Goal: Task Accomplishment & Management: Manage account settings

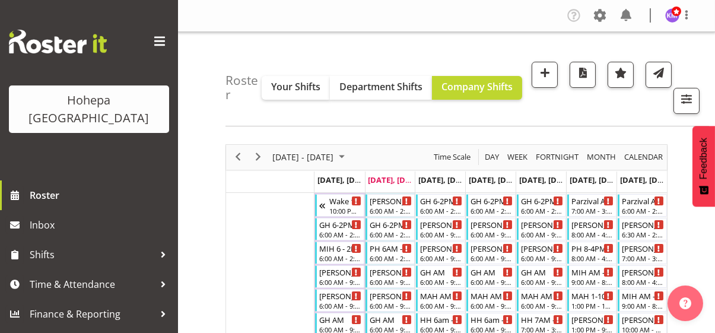
click at [159, 41] on span at bounding box center [159, 41] width 19 height 19
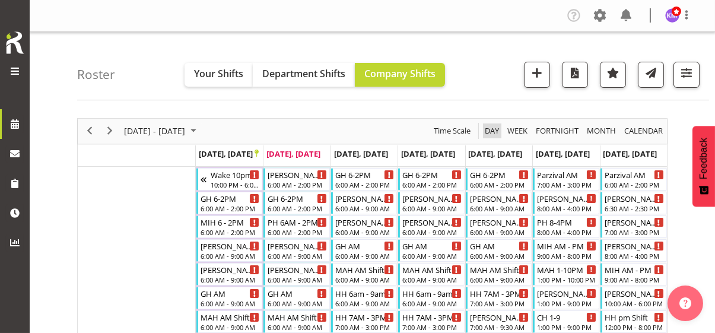
click at [492, 125] on span "Day" at bounding box center [492, 130] width 17 height 15
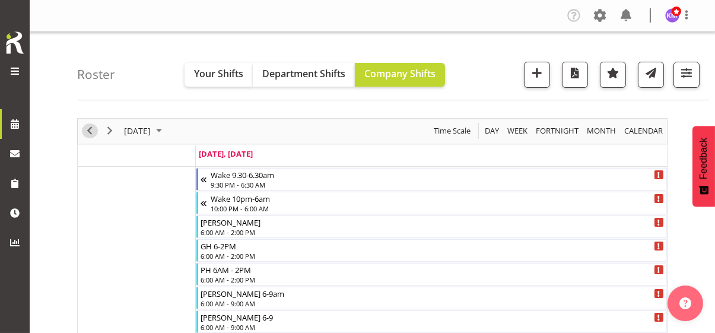
click at [90, 129] on span "Previous" at bounding box center [90, 130] width 14 height 15
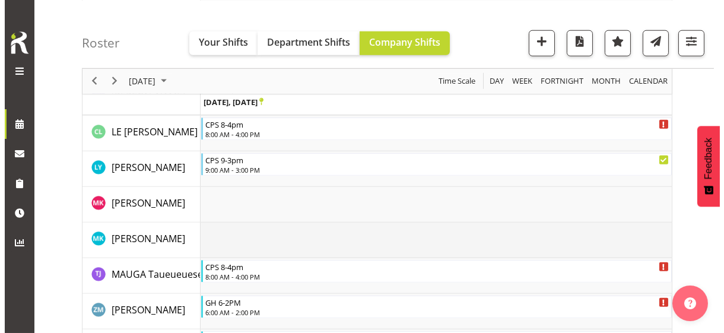
scroll to position [2316, 0]
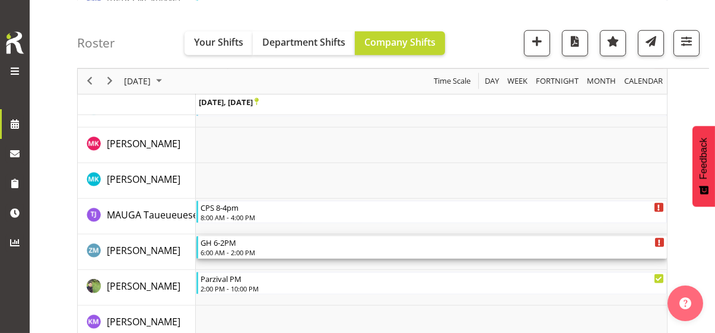
click at [237, 249] on div "6:00 AM - 2:00 PM" at bounding box center [433, 252] width 464 height 9
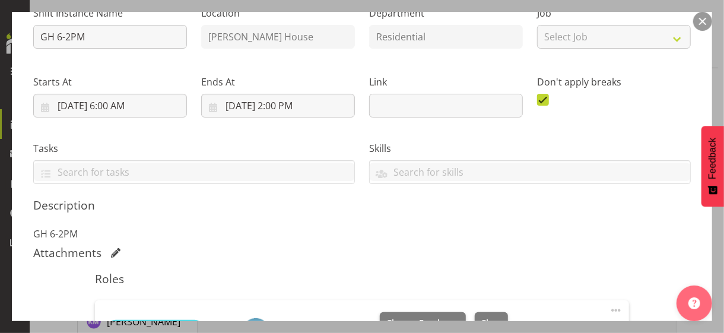
scroll to position [237, 0]
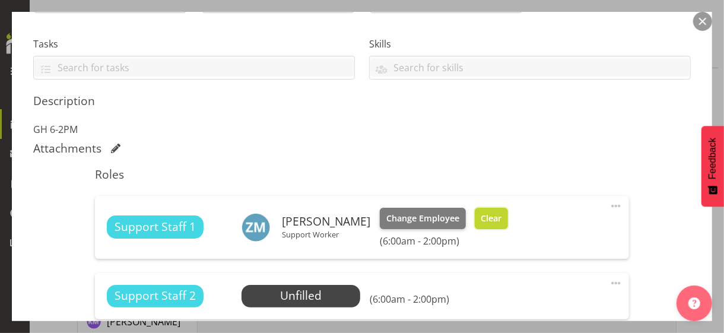
click at [483, 223] on span "Clear" at bounding box center [491, 218] width 21 height 13
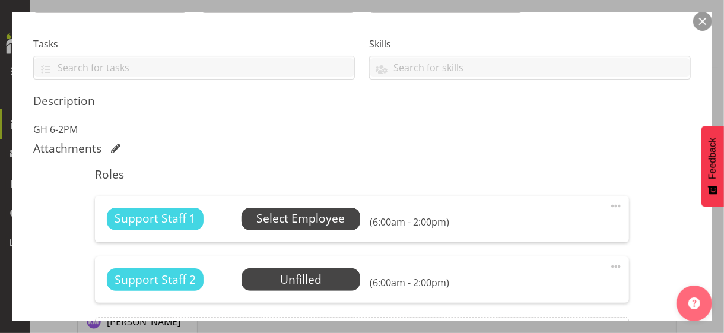
click at [302, 214] on span "Select Employee" at bounding box center [300, 218] width 88 height 17
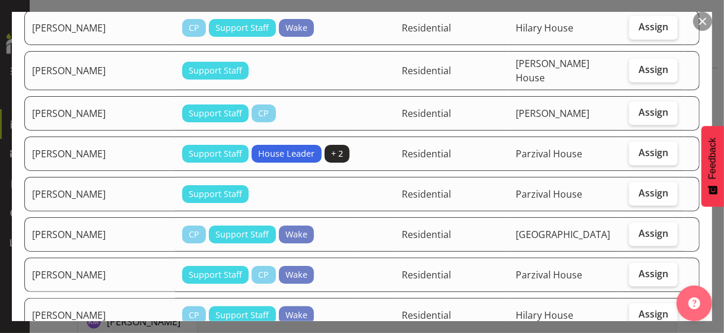
scroll to position [831, 0]
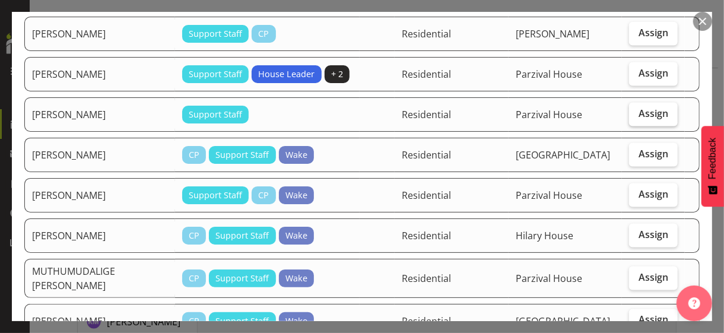
drag, startPoint x: 638, startPoint y: 49, endPoint x: 634, endPoint y: 83, distance: 34.6
click at [639, 67] on span "Assign" at bounding box center [654, 73] width 30 height 12
click at [637, 69] on input "Assign" at bounding box center [633, 73] width 8 height 8
checkbox input "true"
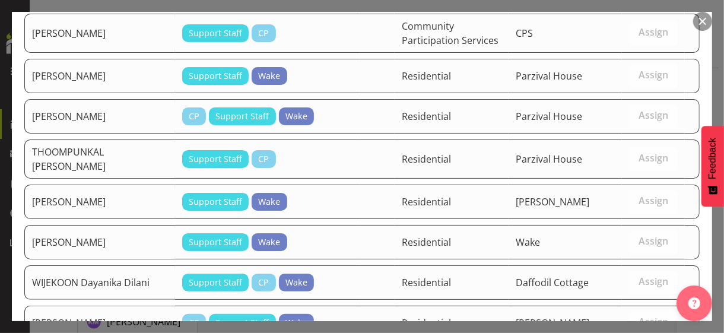
scroll to position [1621, 0]
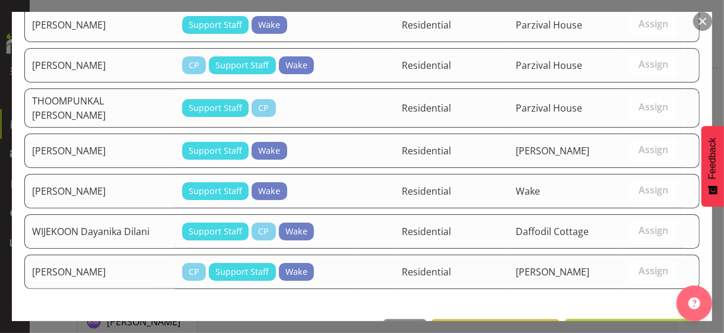
click at [620, 325] on span "Assign [PERSON_NAME]" at bounding box center [633, 332] width 120 height 14
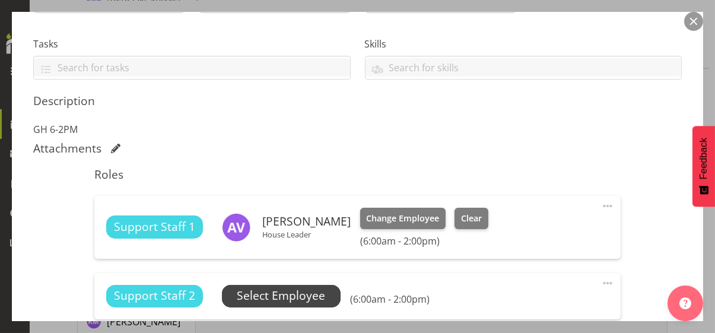
click at [320, 291] on span "Select Employee" at bounding box center [281, 295] width 88 height 17
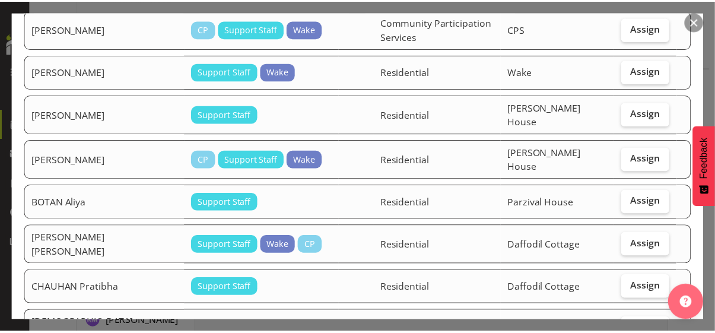
scroll to position [178, 0]
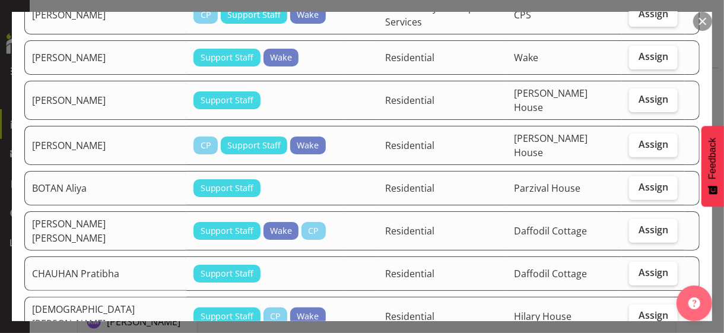
click at [702, 21] on button "button" at bounding box center [702, 21] width 19 height 19
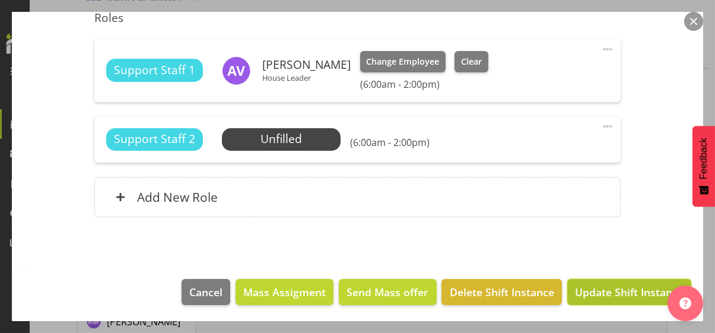
click at [612, 290] on span "Update Shift Instance" at bounding box center [629, 291] width 109 height 15
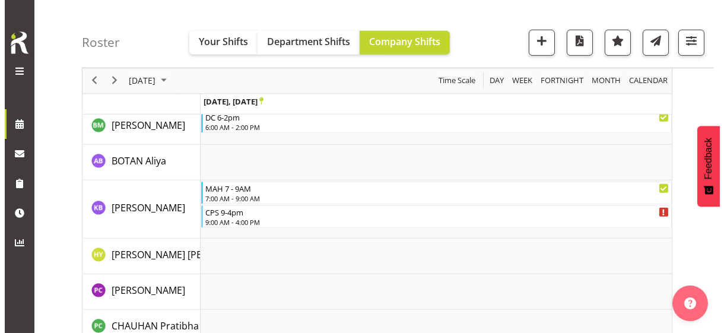
scroll to position [1187, 0]
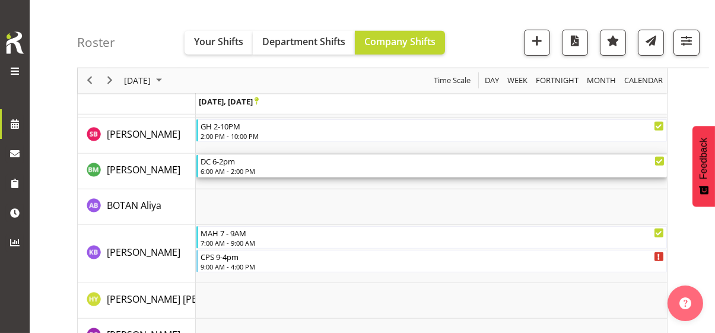
click at [245, 164] on div "DC 6-2pm" at bounding box center [433, 161] width 464 height 12
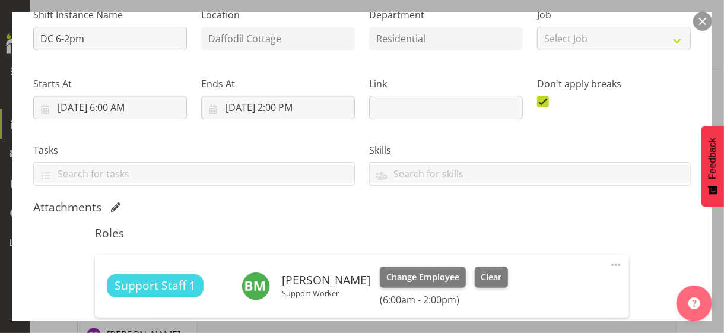
scroll to position [237, 0]
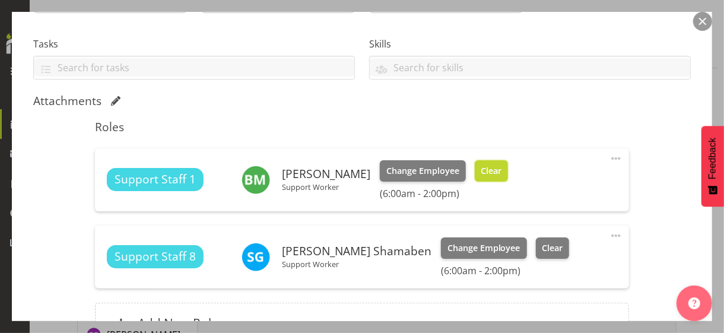
click at [491, 169] on button "Clear" at bounding box center [492, 170] width 34 height 21
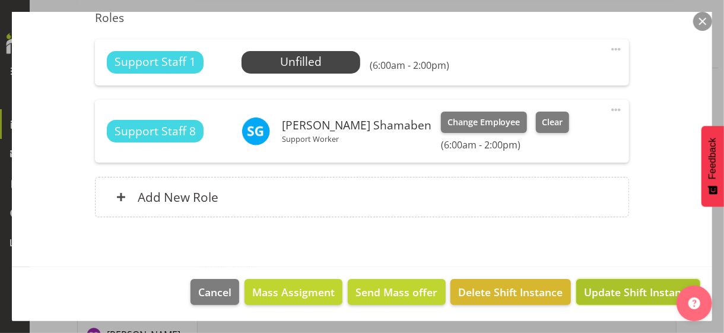
click at [615, 289] on span "Update Shift Instance" at bounding box center [638, 291] width 109 height 15
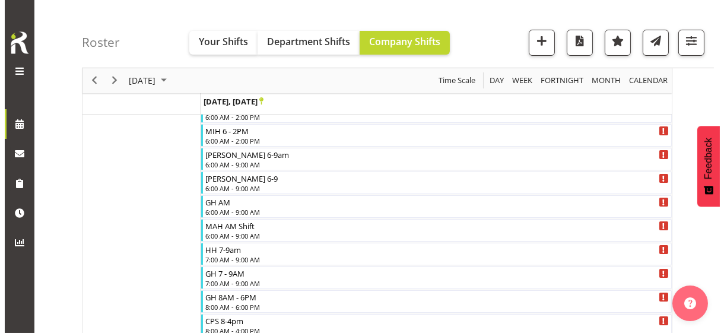
scroll to position [0, 0]
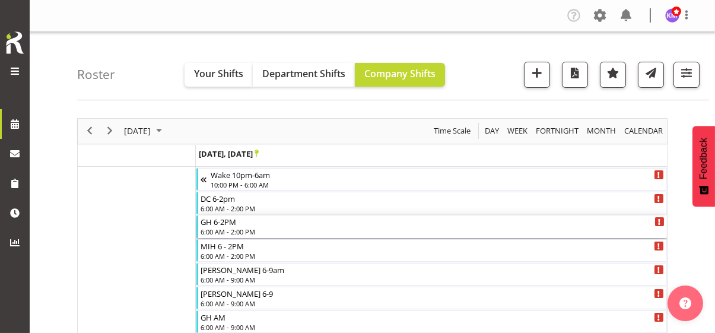
click at [246, 227] on div "6:00 AM - 2:00 PM" at bounding box center [433, 231] width 464 height 9
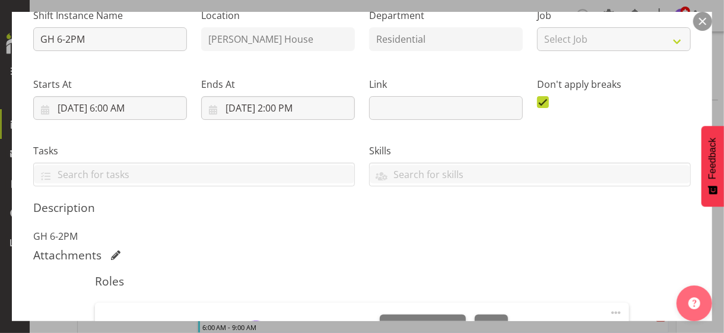
scroll to position [237, 0]
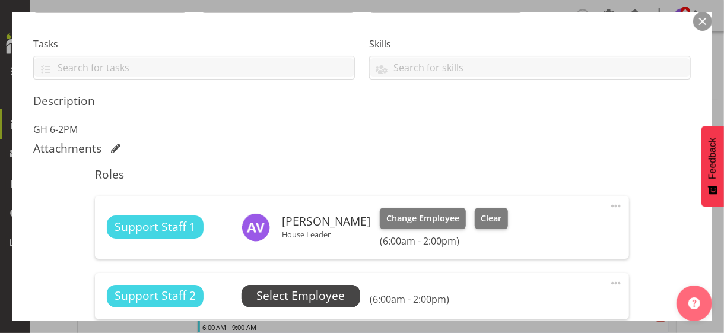
click at [303, 293] on span "Select Employee" at bounding box center [300, 295] width 88 height 17
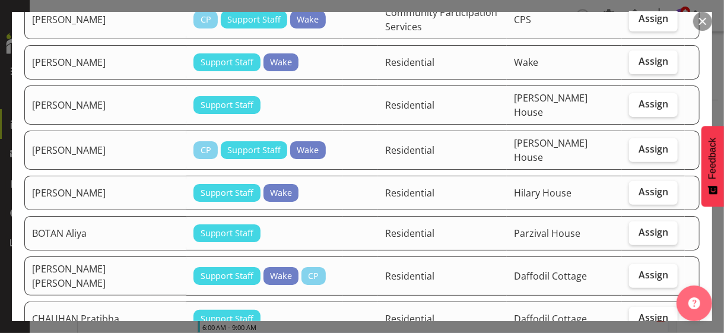
scroll to position [178, 0]
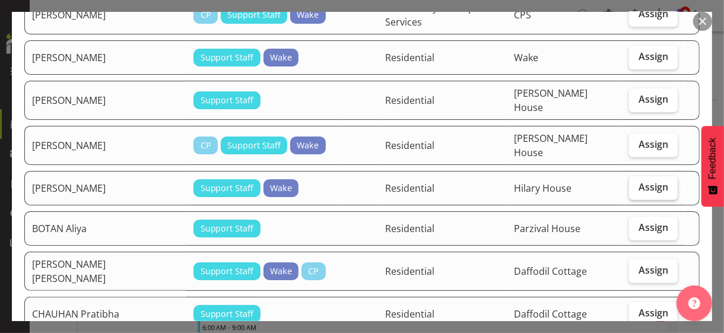
click at [644, 181] on span "Assign" at bounding box center [654, 187] width 30 height 12
click at [637, 183] on input "Assign" at bounding box center [633, 187] width 8 height 8
checkbox input "true"
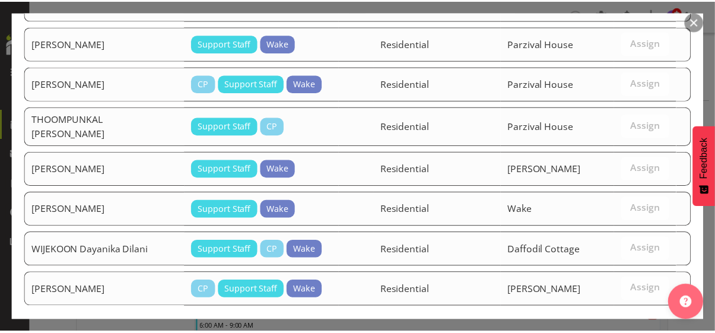
scroll to position [1656, 0]
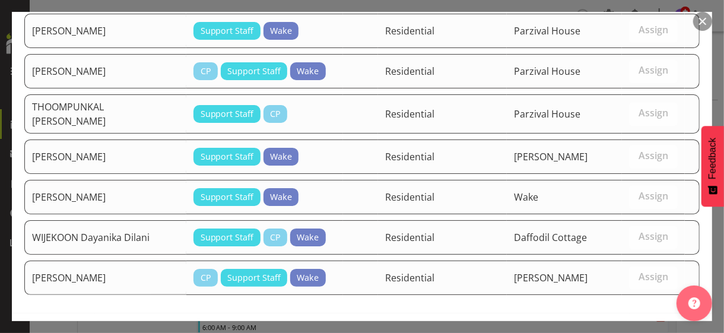
click at [611, 331] on span "Assign [PERSON_NAME]" at bounding box center [633, 338] width 120 height 14
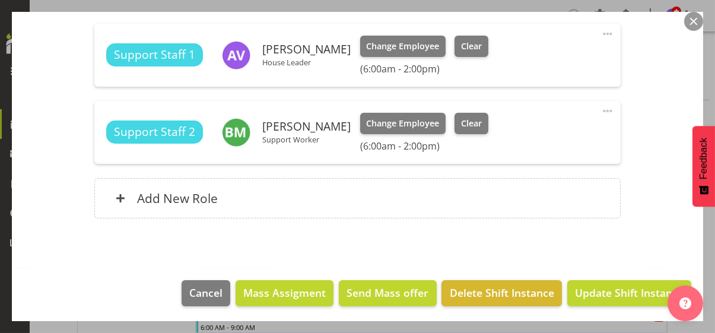
scroll to position [410, 0]
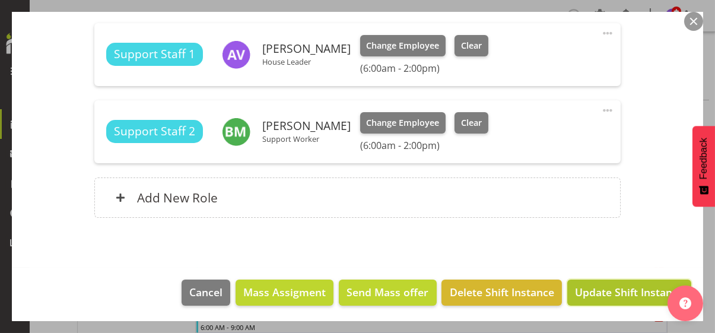
click at [610, 290] on span "Update Shift Instance" at bounding box center [629, 291] width 109 height 15
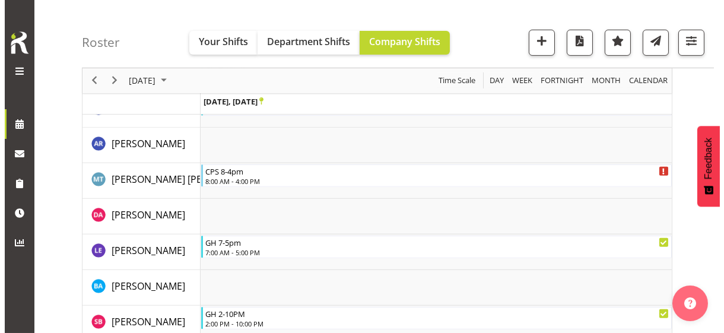
scroll to position [1009, 0]
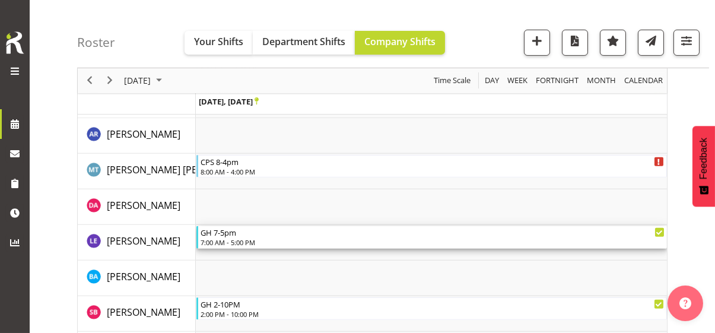
click at [242, 239] on div "7:00 AM - 5:00 PM" at bounding box center [433, 241] width 464 height 9
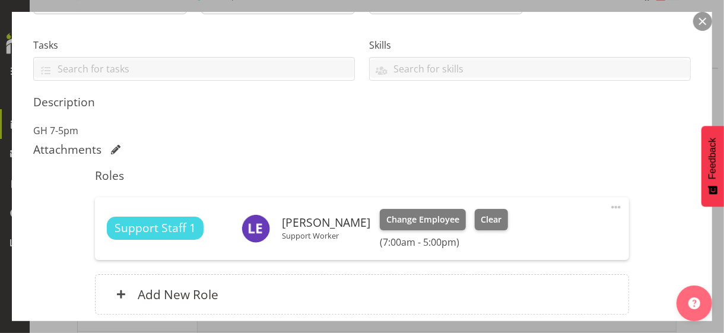
scroll to position [297, 0]
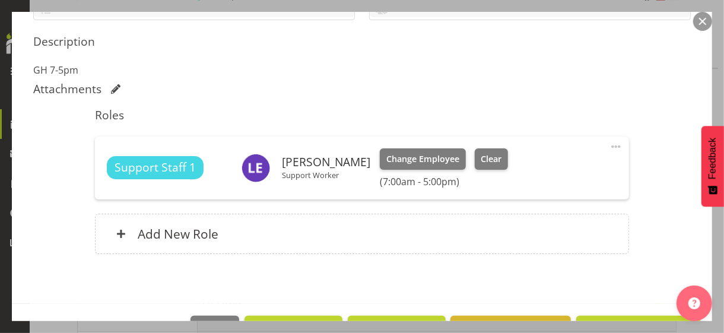
click at [609, 142] on span at bounding box center [616, 147] width 14 height 14
click at [530, 166] on link "Edit" at bounding box center [566, 172] width 114 height 21
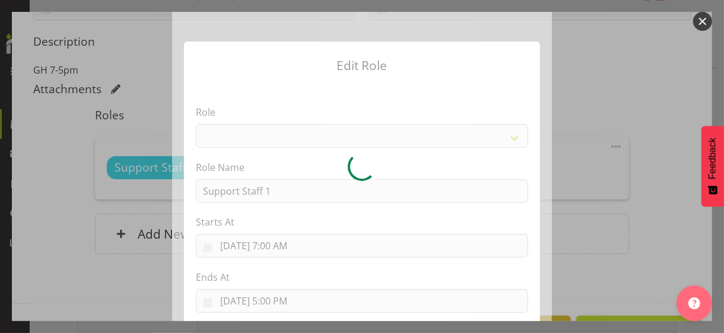
select select "1091"
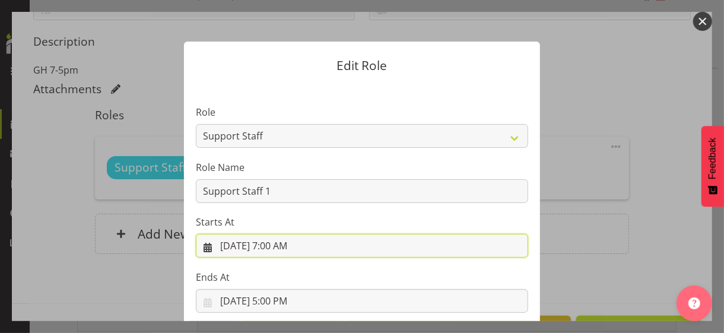
click at [282, 245] on input "[DATE] 7:00 AM" at bounding box center [362, 246] width 332 height 24
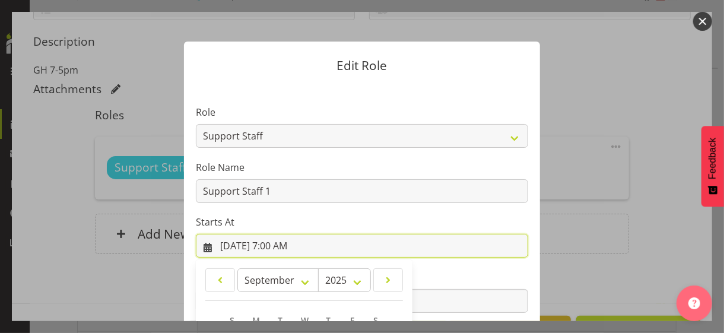
scroll to position [206, 0]
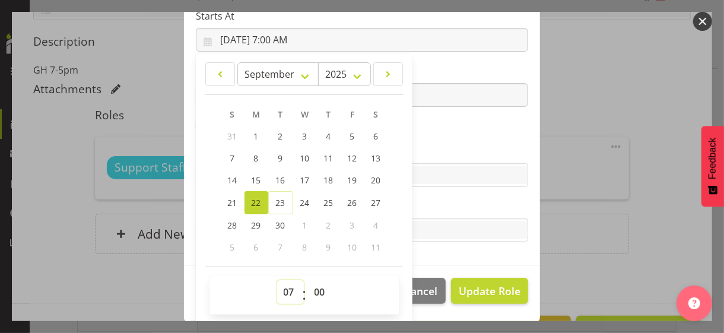
click at [278, 284] on select "00 01 02 03 04 05 06 07 08 09 10 11 12 13 14 15 16 17 18 19 20 21 22 23" at bounding box center [290, 292] width 27 height 24
select select "12"
click at [277, 280] on select "00 01 02 03 04 05 06 07 08 09 10 11 12 13 14 15 16 17 18 19 20 21 22 23" at bounding box center [290, 292] width 27 height 24
type input "[DATE] 12:00 PM"
drag, startPoint x: 424, startPoint y: 143, endPoint x: 355, endPoint y: 107, distance: 77.8
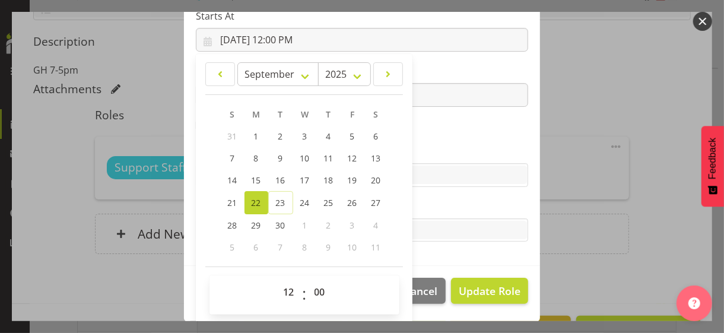
click at [424, 142] on section "Role CP House Leader Support Staff Wake Role Name Support Staff 1 Starts At [DA…" at bounding box center [362, 72] width 356 height 388
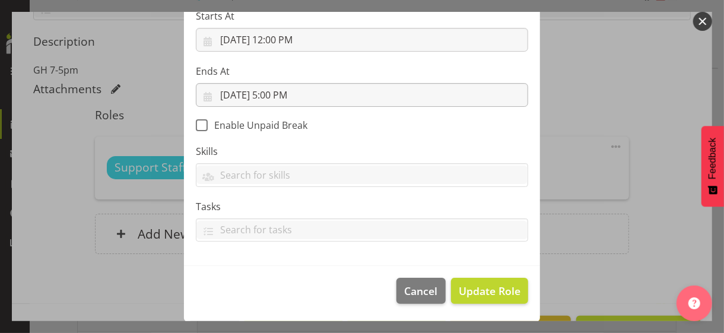
scroll to position [205, 0]
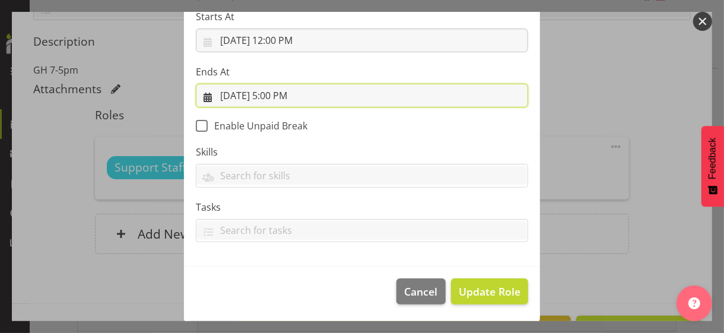
click at [274, 92] on input "[DATE] 5:00 PM" at bounding box center [362, 96] width 332 height 24
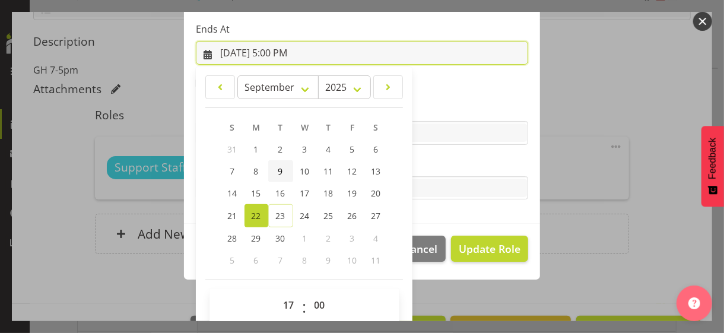
scroll to position [262, 0]
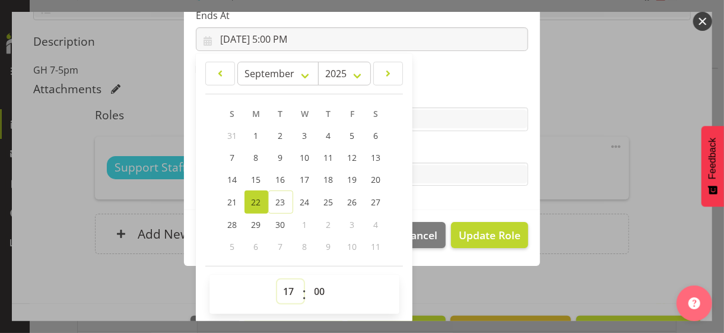
drag, startPoint x: 282, startPoint y: 287, endPoint x: 285, endPoint y: 281, distance: 6.1
click at [283, 287] on select "00 01 02 03 04 05 06 07 08 09 10 11 12 13 14 15 16 17 18 19 20 21 22 23" at bounding box center [290, 292] width 27 height 24
select select "22"
click at [277, 280] on select "00 01 02 03 04 05 06 07 08 09 10 11 12 13 14 15 16 17 18 19 20 21 22 23" at bounding box center [290, 292] width 27 height 24
type input "[DATE] 10:00 PM"
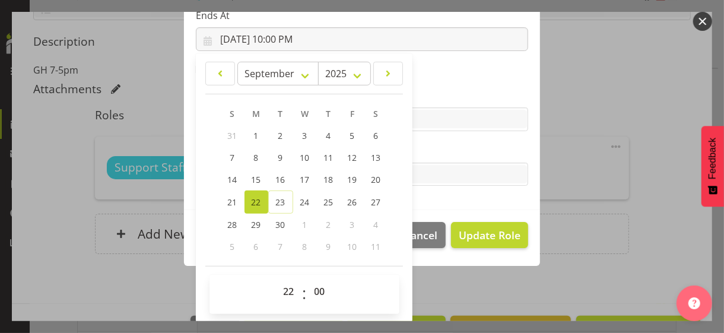
drag, startPoint x: 446, startPoint y: 143, endPoint x: 473, endPoint y: 205, distance: 68.1
click at [448, 144] on label "Tasks" at bounding box center [362, 151] width 332 height 14
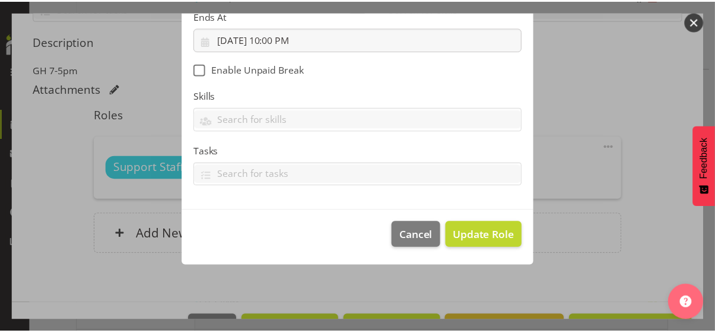
scroll to position [205, 0]
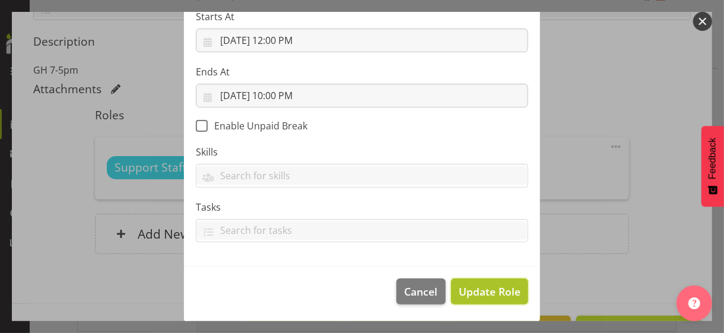
click at [488, 286] on span "Update Role" at bounding box center [490, 291] width 62 height 15
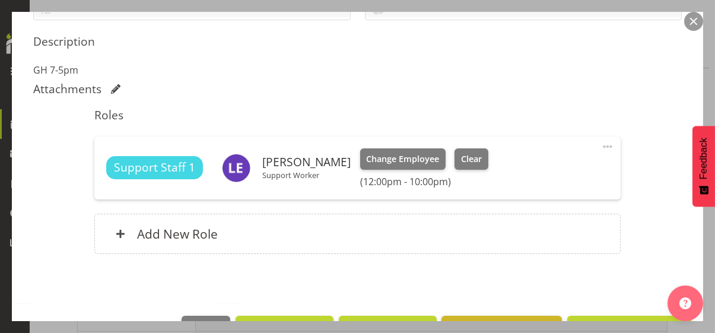
scroll to position [333, 0]
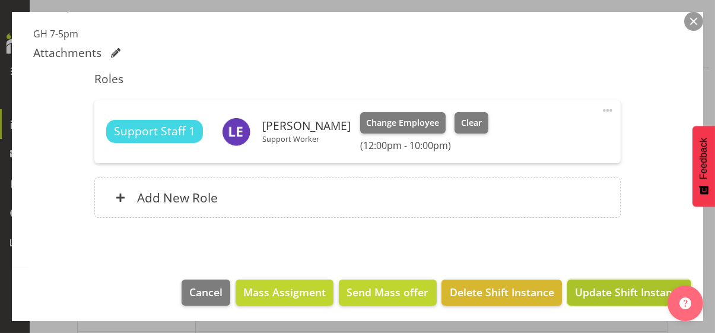
click at [591, 296] on span "Update Shift Instance" at bounding box center [629, 291] width 109 height 15
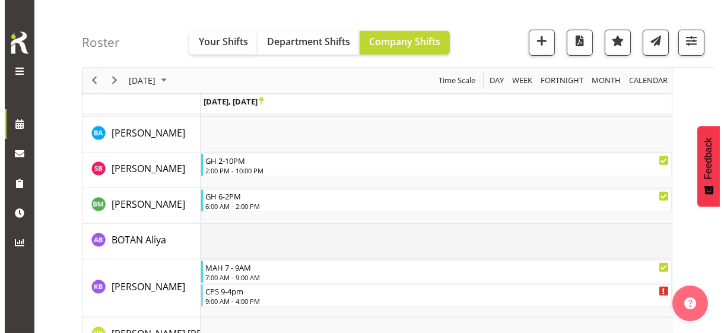
scroll to position [1138, 0]
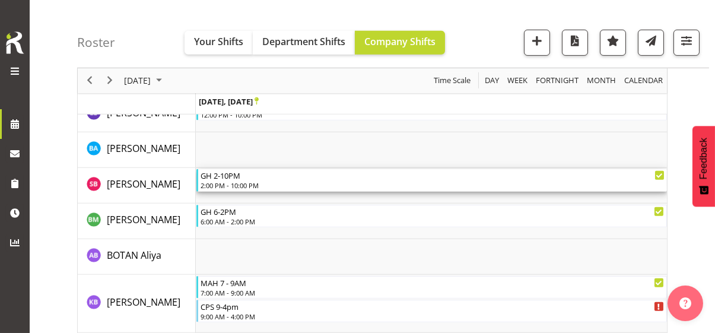
click at [239, 182] on div "2:00 PM - 10:00 PM" at bounding box center [433, 184] width 464 height 9
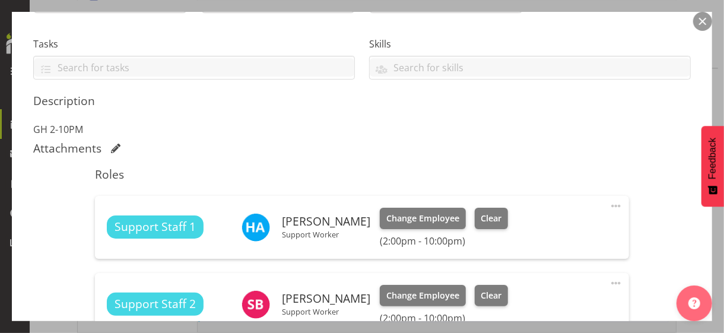
scroll to position [416, 0]
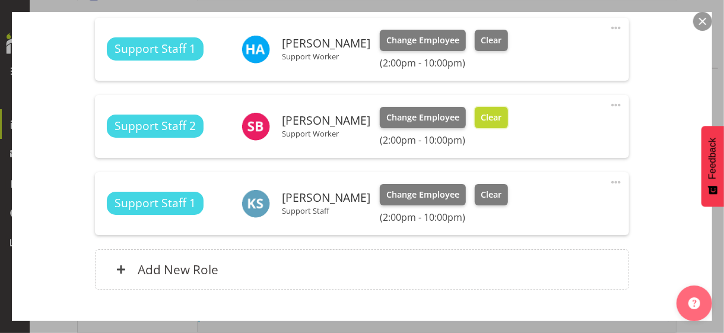
click at [502, 121] on span "Clear" at bounding box center [491, 117] width 21 height 13
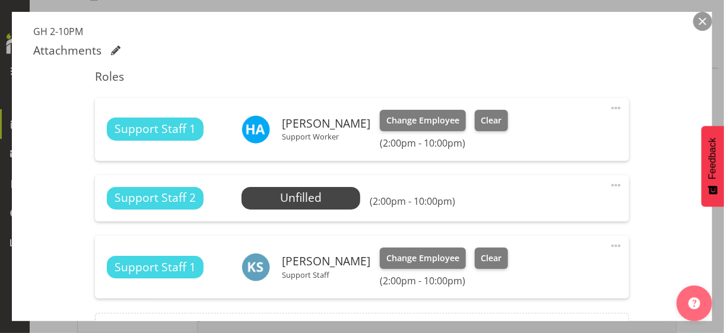
scroll to position [297, 0]
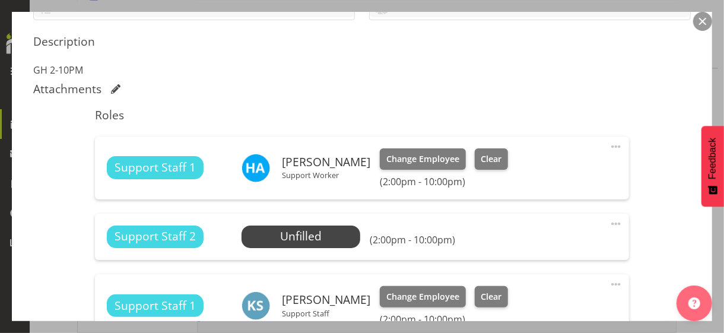
click at [609, 143] on span at bounding box center [616, 147] width 14 height 14
click at [537, 166] on link "Edit" at bounding box center [566, 172] width 114 height 21
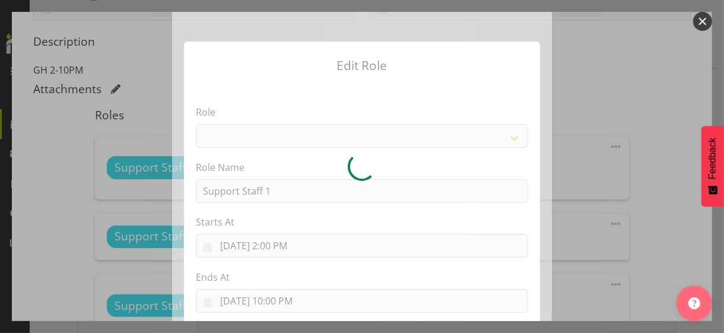
select select "1091"
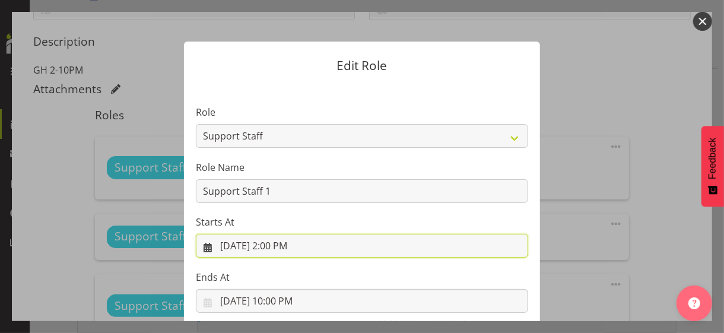
click at [289, 245] on input "[DATE] 2:00 PM" at bounding box center [362, 246] width 332 height 24
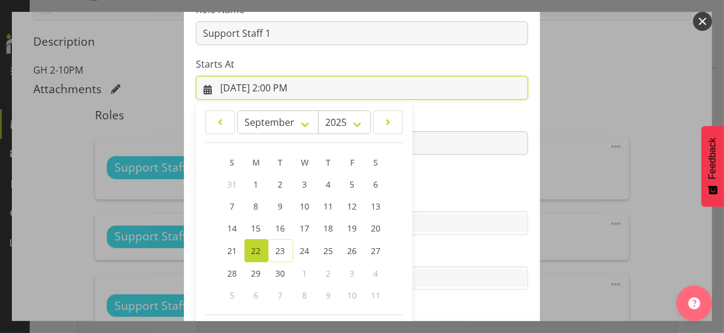
scroll to position [206, 0]
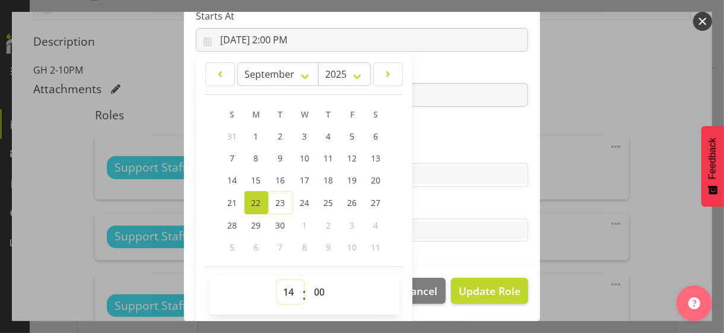
drag, startPoint x: 280, startPoint y: 286, endPoint x: 283, endPoint y: 280, distance: 6.6
click at [280, 286] on select "00 01 02 03 04 05 06 07 08 09 10 11 12 13 14 15 16 17 18 19 20 21 22 23" at bounding box center [290, 292] width 27 height 24
select select "16"
click at [277, 280] on select "00 01 02 03 04 05 06 07 08 09 10 11 12 13 14 15 16 17 18 19 20 21 22 23" at bounding box center [290, 292] width 27 height 24
type input "[DATE] 4:00 PM"
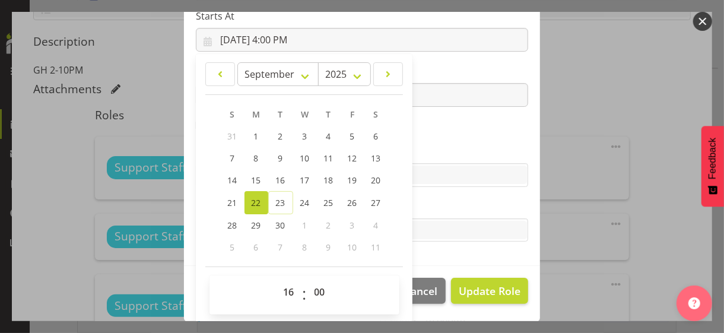
click at [424, 144] on label "Skills" at bounding box center [362, 151] width 332 height 14
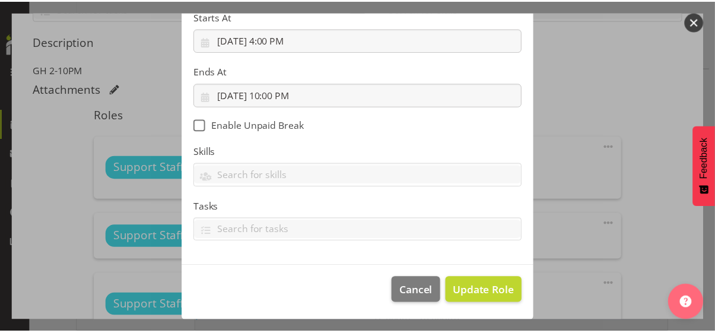
scroll to position [205, 0]
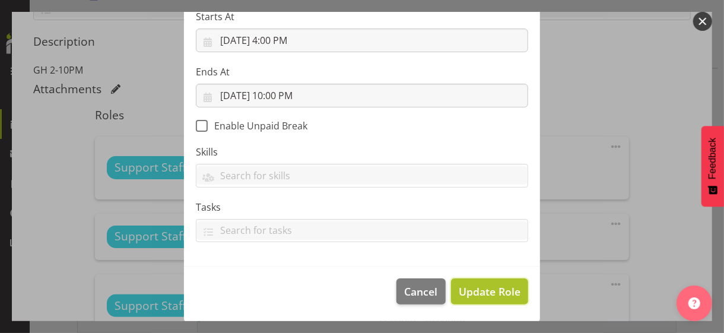
click at [480, 288] on span "Update Role" at bounding box center [490, 291] width 62 height 15
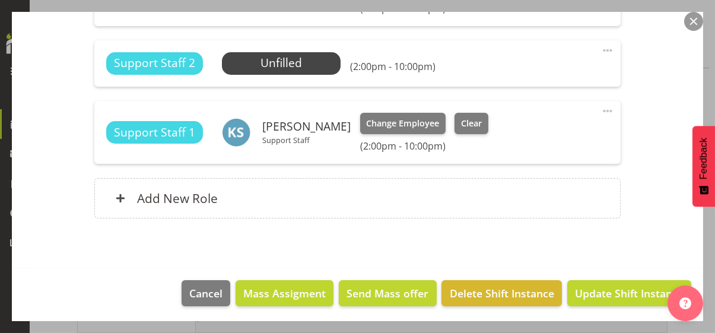
scroll to position [471, 0]
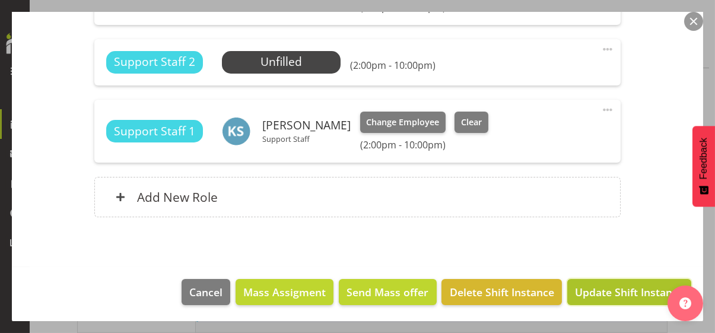
click at [587, 292] on span "Update Shift Instance" at bounding box center [629, 291] width 109 height 15
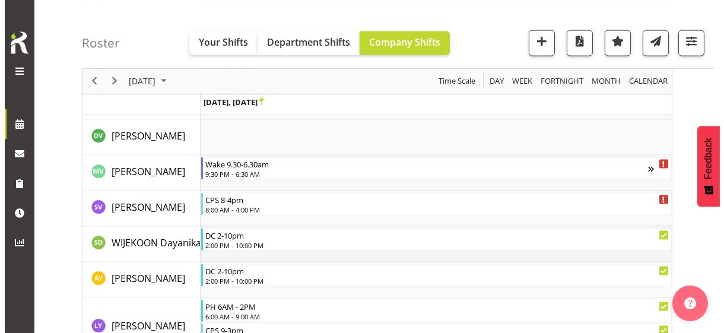
scroll to position [3779, 0]
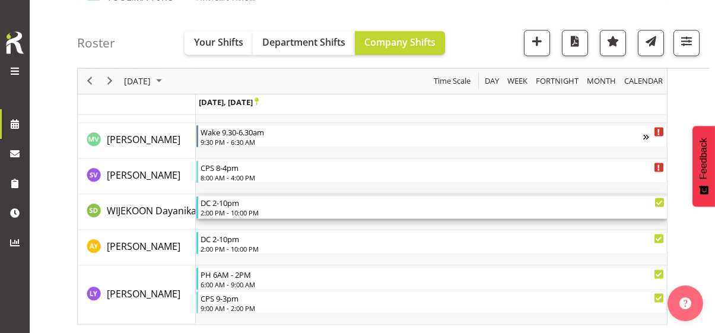
click at [238, 210] on div "2:00 PM - 10:00 PM" at bounding box center [433, 212] width 464 height 9
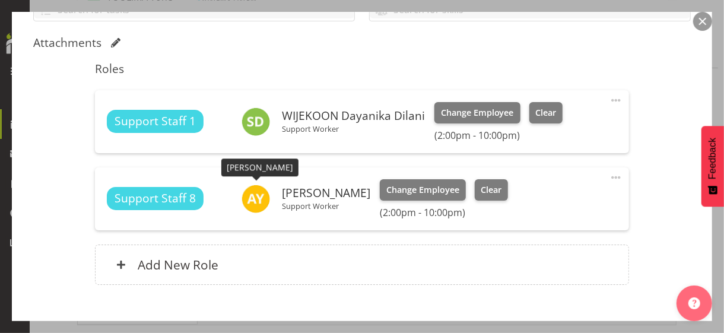
scroll to position [297, 0]
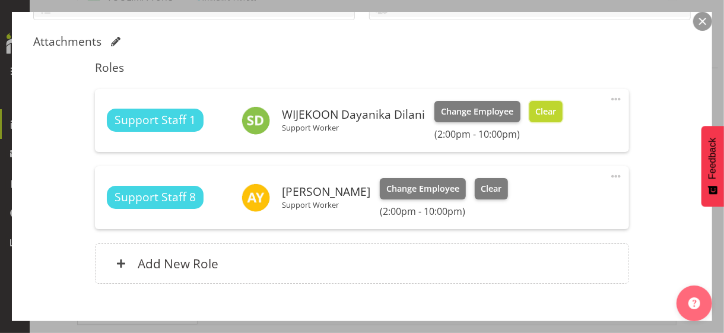
click at [544, 113] on span "Clear" at bounding box center [546, 111] width 21 height 13
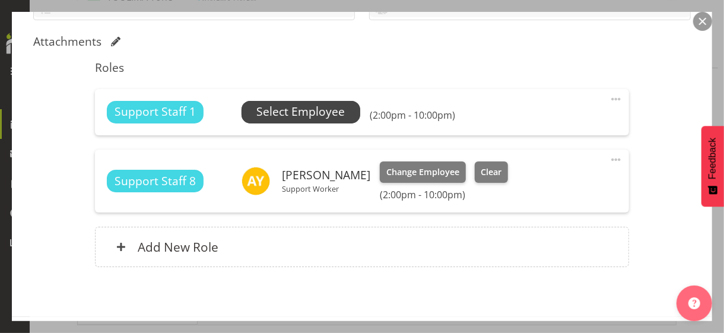
click at [320, 110] on span "Select Employee" at bounding box center [300, 111] width 88 height 17
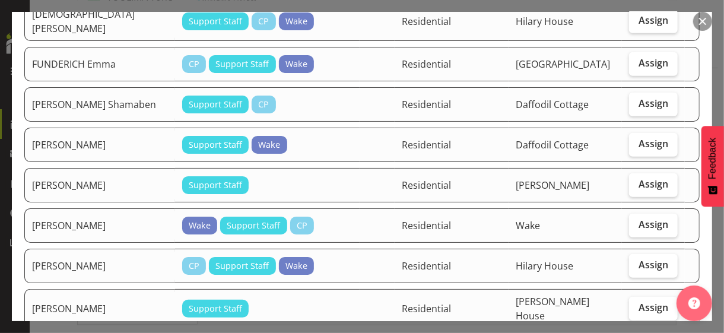
scroll to position [475, 0]
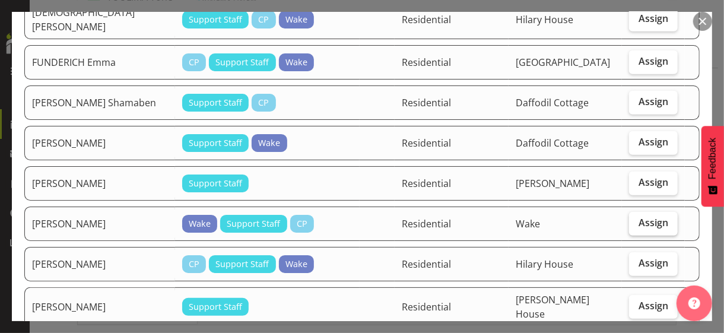
click at [636, 212] on label "Assign" at bounding box center [653, 224] width 49 height 24
click at [636, 219] on input "Assign" at bounding box center [633, 223] width 8 height 8
checkbox input "true"
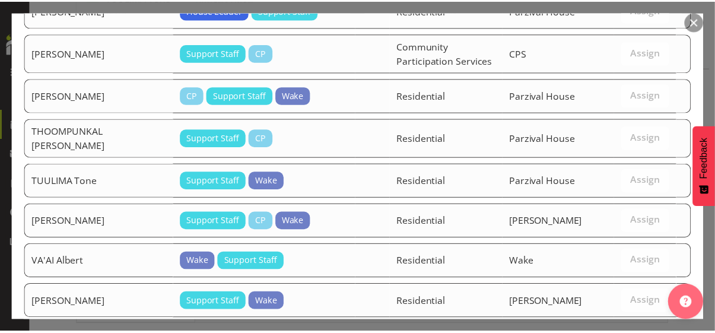
scroll to position [1493, 0]
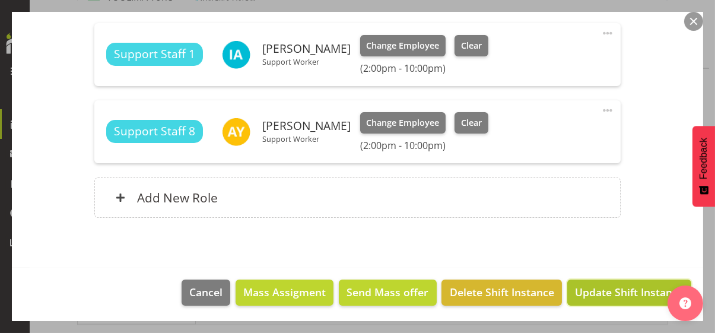
click at [625, 292] on span "Update Shift Instance" at bounding box center [629, 291] width 109 height 15
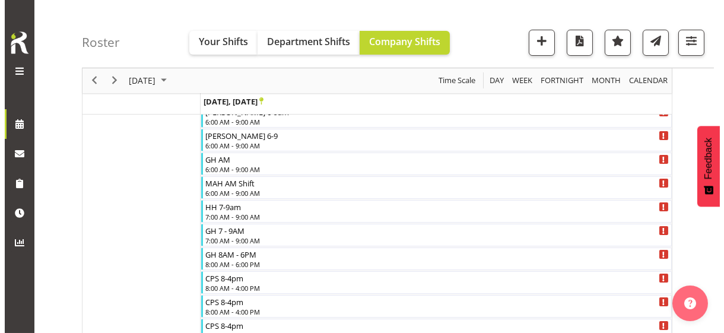
scroll to position [75, 0]
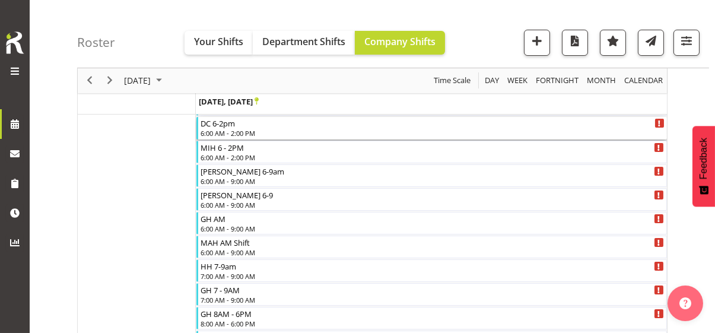
click at [238, 129] on div "6:00 AM - 2:00 PM" at bounding box center [433, 132] width 464 height 9
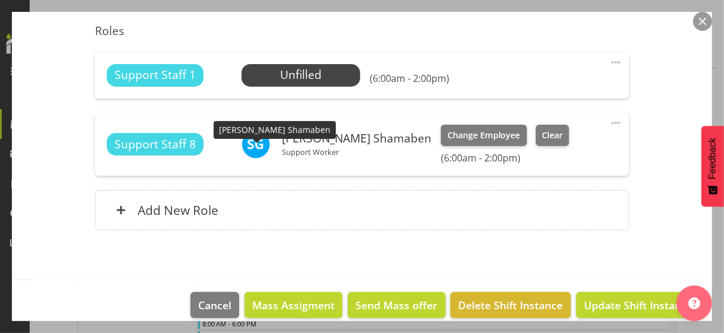
scroll to position [347, 0]
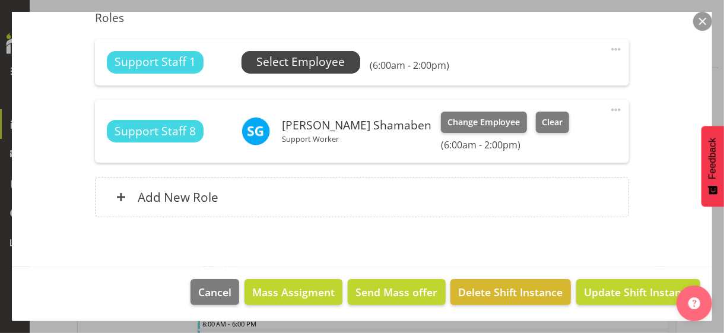
click at [294, 65] on span "Select Employee" at bounding box center [300, 61] width 88 height 17
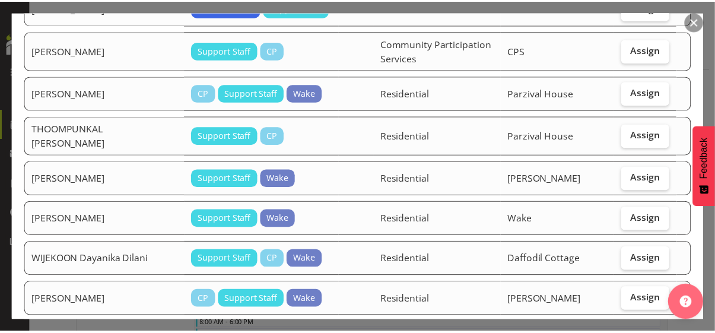
scroll to position [1532, 0]
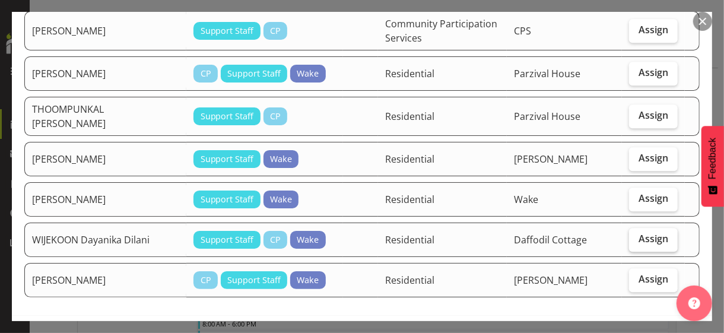
click at [639, 233] on span "Assign" at bounding box center [654, 239] width 30 height 12
click at [637, 235] on input "Assign" at bounding box center [633, 239] width 8 height 8
checkbox input "true"
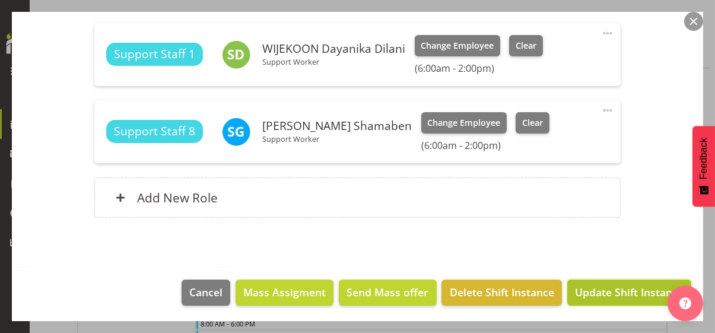
click at [618, 292] on span "Update Shift Instance" at bounding box center [629, 291] width 109 height 15
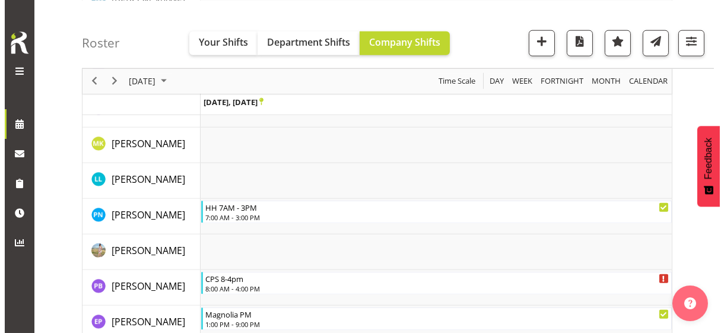
scroll to position [2568, 0]
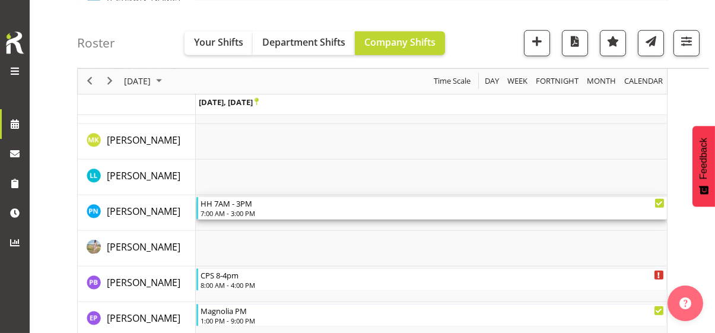
click at [258, 208] on div "7:00 AM - 3:00 PM" at bounding box center [433, 212] width 464 height 9
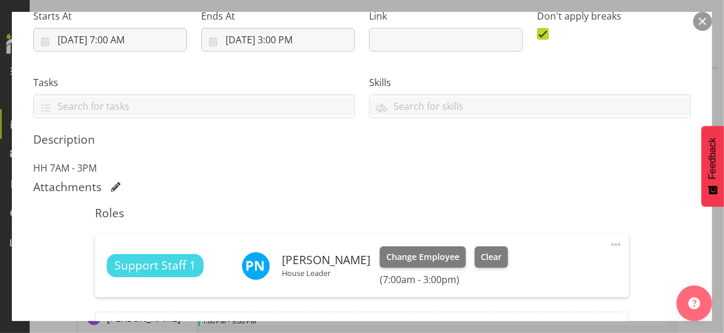
scroll to position [297, 0]
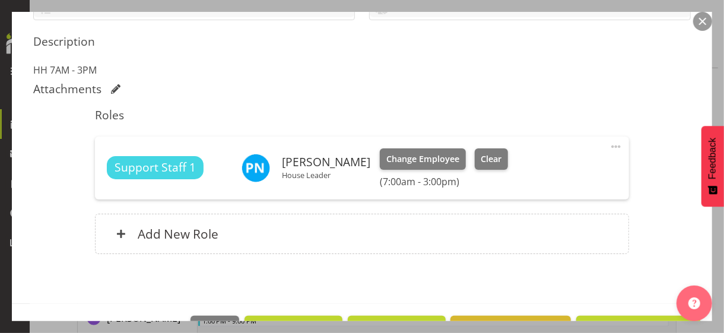
drag, startPoint x: 608, startPoint y: 143, endPoint x: 597, endPoint y: 148, distance: 11.9
click at [609, 143] on span at bounding box center [616, 147] width 14 height 14
click at [530, 169] on link "Edit" at bounding box center [566, 172] width 114 height 21
select select "8"
select select "2025"
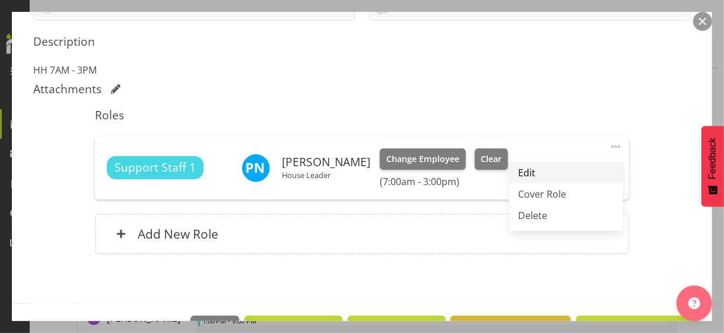
select select "15"
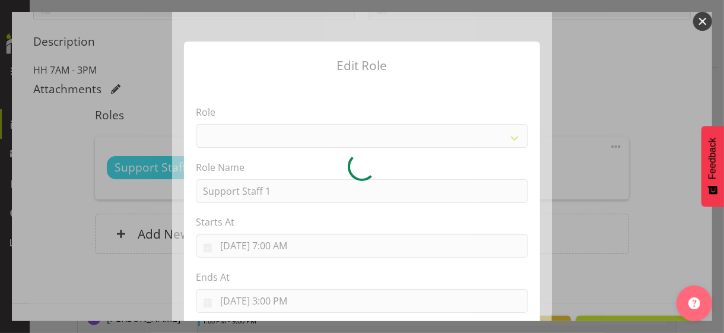
select select "1091"
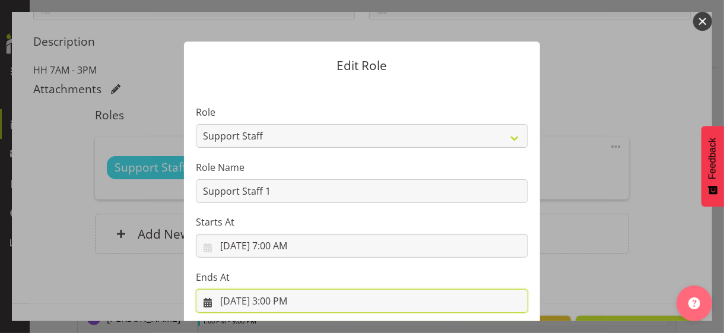
click at [281, 296] on input "[DATE] 3:00 PM" at bounding box center [362, 301] width 332 height 24
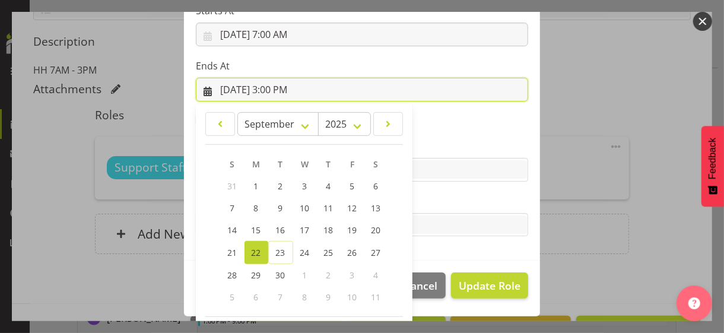
scroll to position [262, 0]
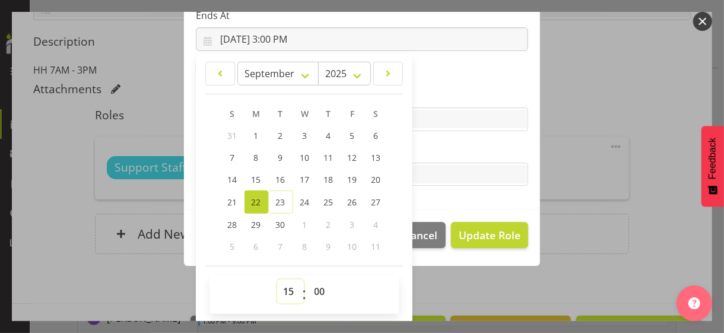
click at [282, 289] on select "00 01 02 03 04 05 06 07 08 09 10 11 12 13 14 15 16 17 18 19 20 21 22 23" at bounding box center [290, 292] width 27 height 24
select select "18"
click at [277, 280] on select "00 01 02 03 04 05 06 07 08 09 10 11 12 13 14 15 16 17 18 19 20 21 22 23" at bounding box center [290, 292] width 27 height 24
type input "[DATE] 6:00 PM"
click at [430, 153] on label "Tasks" at bounding box center [362, 151] width 332 height 14
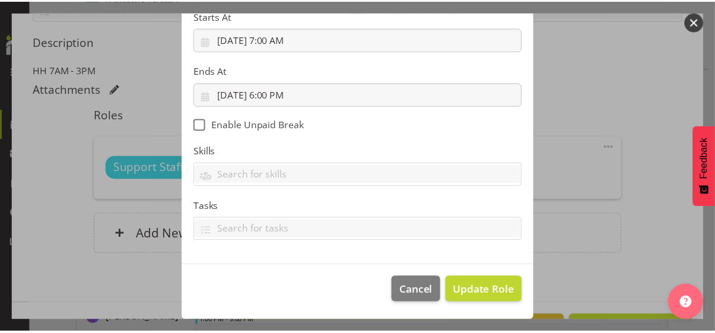
scroll to position [205, 0]
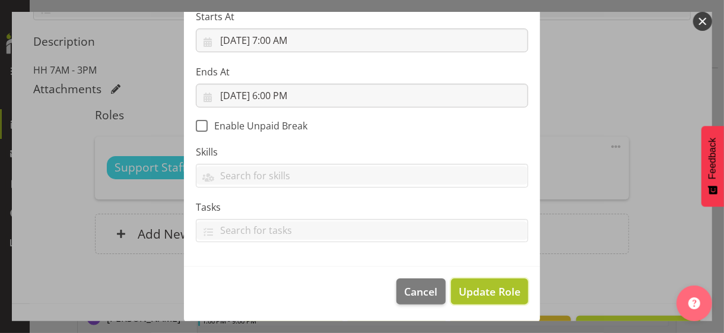
drag, startPoint x: 486, startPoint y: 288, endPoint x: 509, endPoint y: 286, distance: 23.3
click at [486, 288] on span "Update Role" at bounding box center [490, 291] width 62 height 15
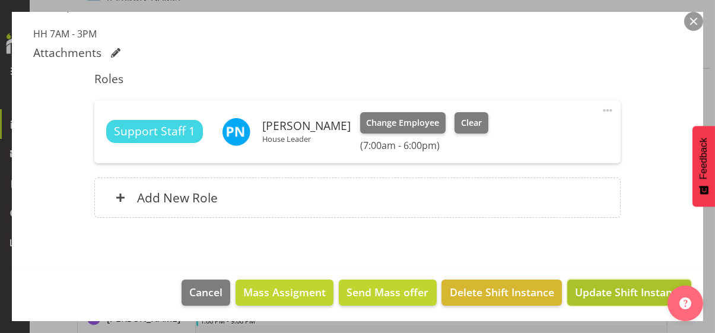
click at [591, 290] on span "Update Shift Instance" at bounding box center [629, 291] width 109 height 15
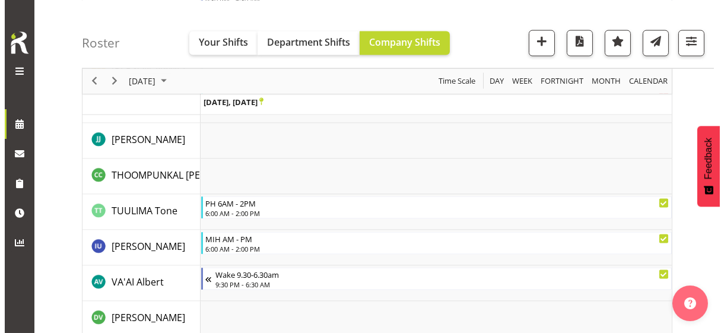
scroll to position [3578, 0]
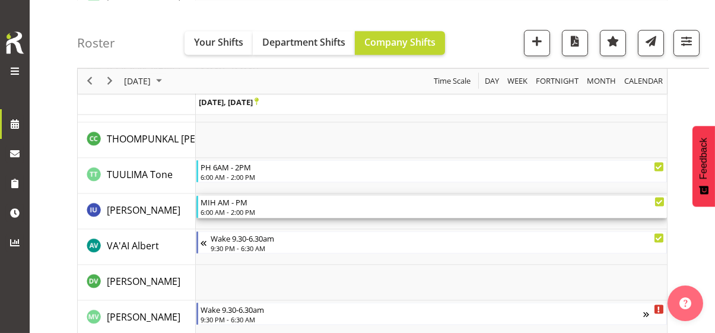
click at [237, 212] on div "6:00 AM - 2:00 PM" at bounding box center [433, 211] width 464 height 9
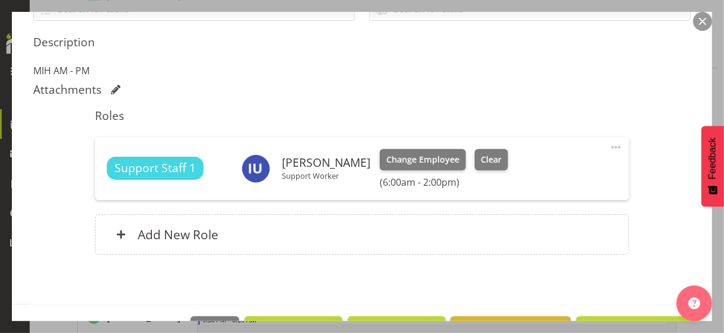
scroll to position [297, 0]
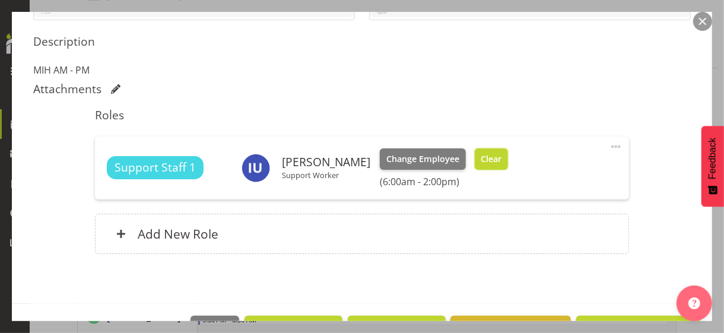
click at [481, 163] on span "Clear" at bounding box center [491, 159] width 21 height 13
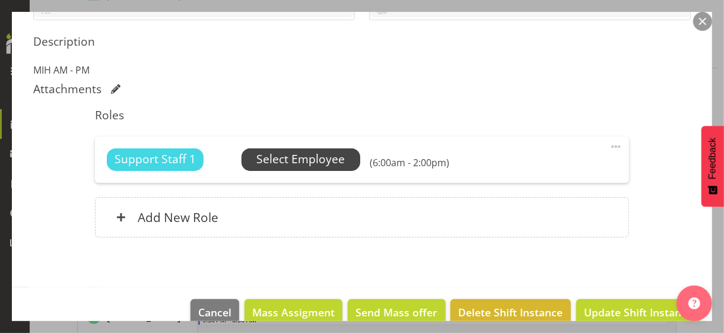
click at [316, 158] on span "Select Employee" at bounding box center [300, 159] width 88 height 17
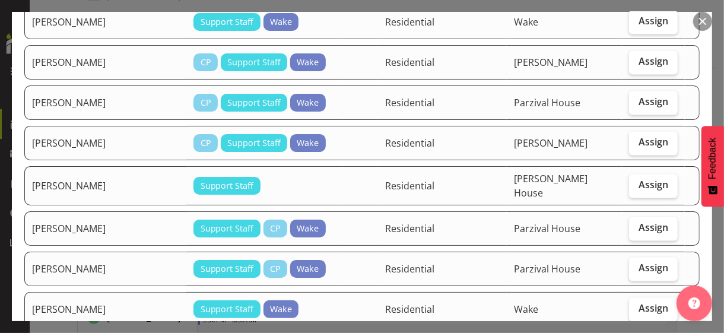
scroll to position [1187, 0]
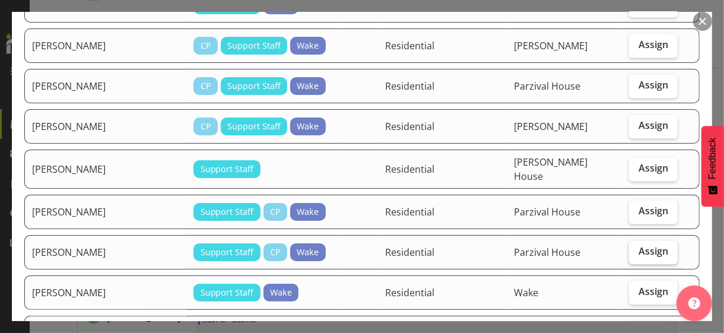
click at [636, 240] on label "Assign" at bounding box center [653, 252] width 49 height 24
click at [636, 248] on input "Assign" at bounding box center [633, 252] width 8 height 8
checkbox input "true"
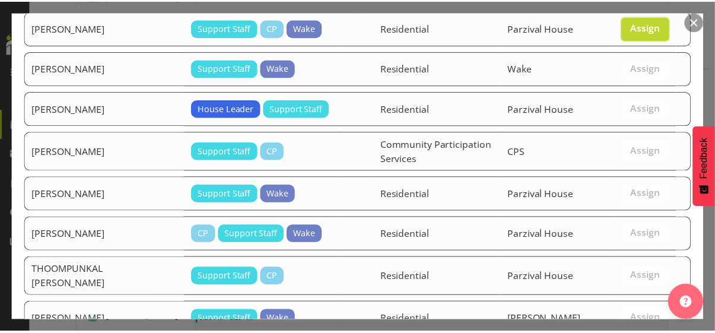
scroll to position [1537, 0]
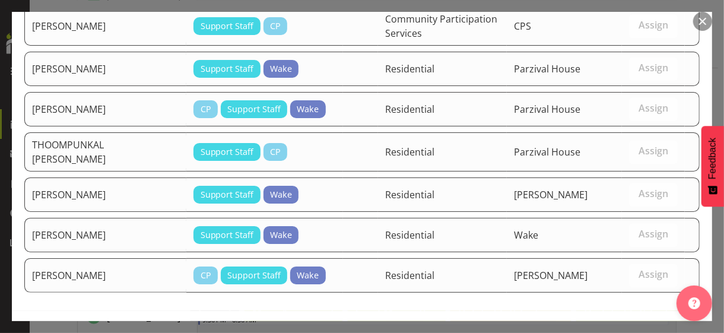
click at [627, 329] on span "Assign [PERSON_NAME]" at bounding box center [633, 336] width 120 height 14
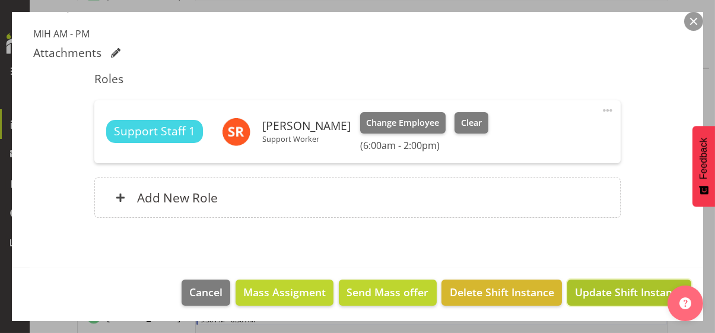
click at [620, 291] on span "Update Shift Instance" at bounding box center [629, 291] width 109 height 15
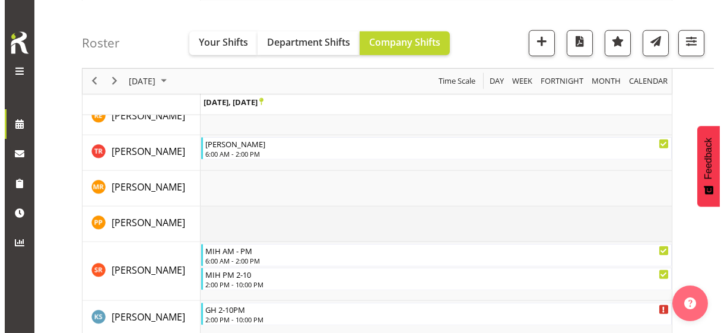
scroll to position [2948, 0]
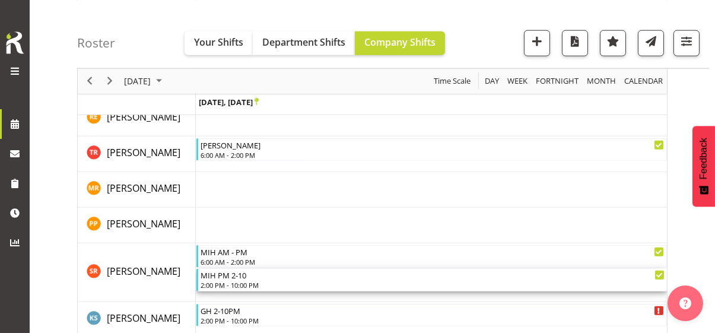
click at [246, 283] on div "2:00 PM - 10:00 PM" at bounding box center [433, 284] width 464 height 9
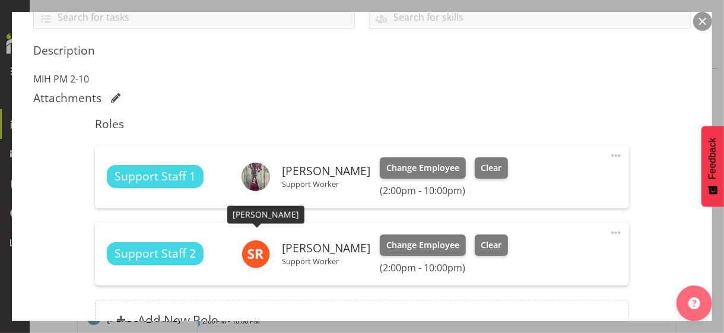
scroll to position [297, 0]
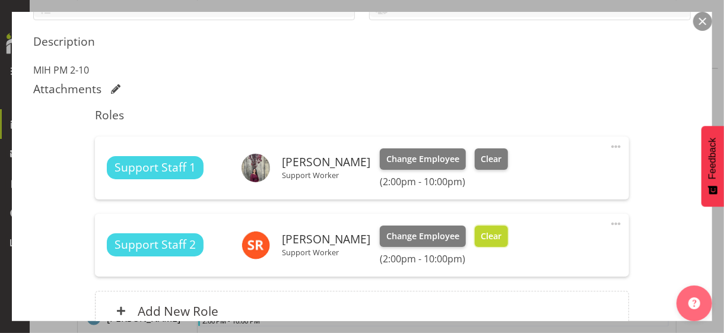
click at [484, 237] on span "Clear" at bounding box center [491, 236] width 21 height 13
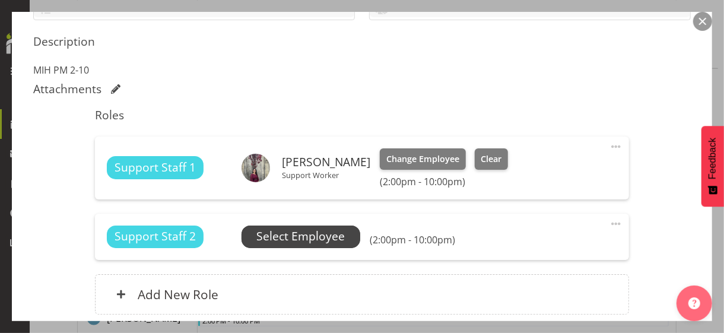
click at [309, 230] on span "Select Employee" at bounding box center [300, 236] width 88 height 17
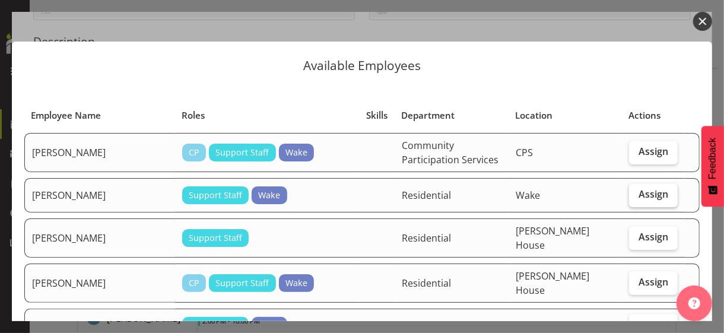
click at [641, 198] on span "Assign" at bounding box center [654, 194] width 30 height 12
click at [637, 198] on input "Assign" at bounding box center [633, 195] width 8 height 8
checkbox input "true"
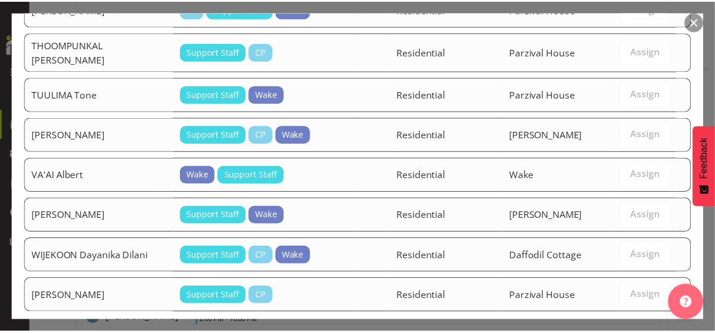
scroll to position [1532, 0]
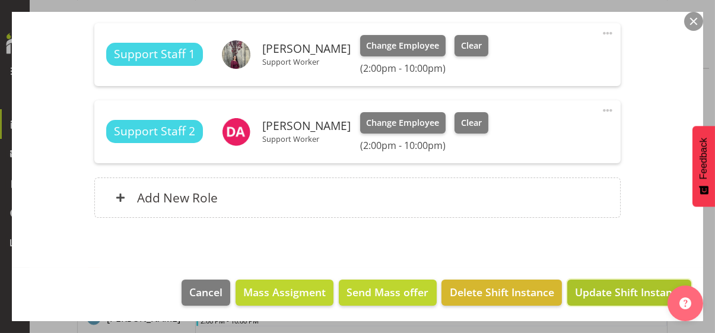
click at [619, 290] on span "Update Shift Instance" at bounding box center [629, 291] width 109 height 15
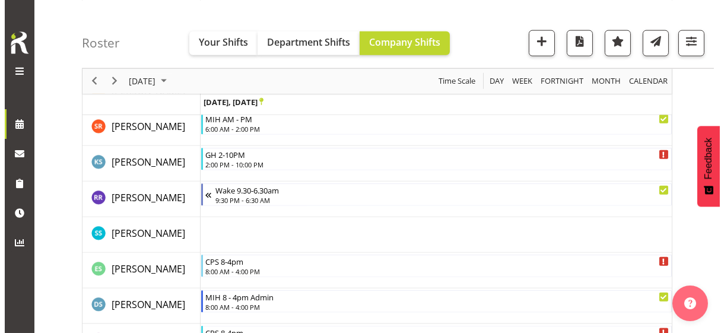
scroll to position [3127, 0]
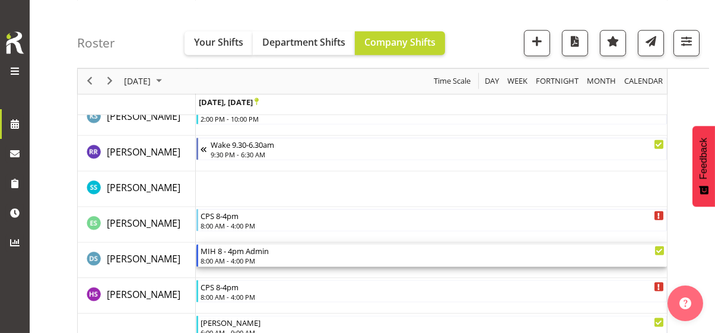
click at [246, 260] on div "8:00 AM - 4:00 PM" at bounding box center [433, 260] width 464 height 9
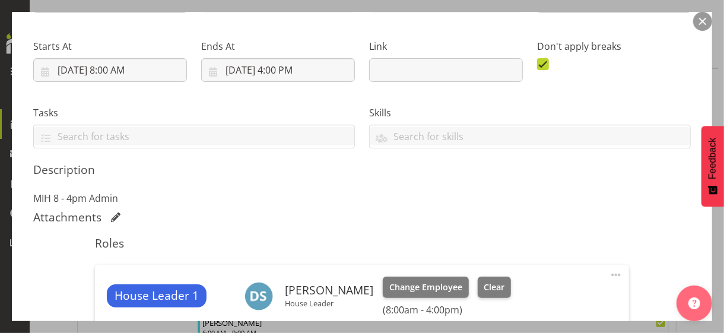
scroll to position [297, 0]
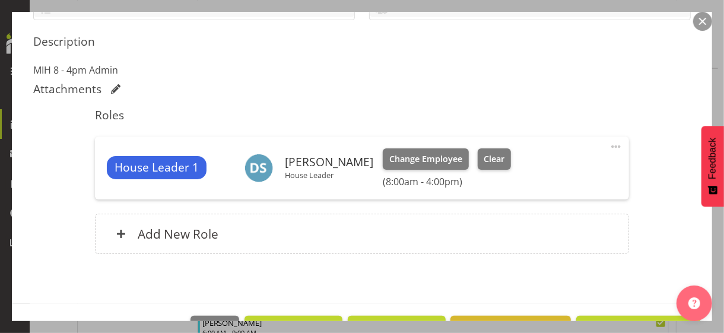
click at [609, 145] on span at bounding box center [616, 147] width 14 height 14
click at [538, 165] on link "Edit" at bounding box center [566, 172] width 114 height 21
select select "8"
select select "2025"
select select "8"
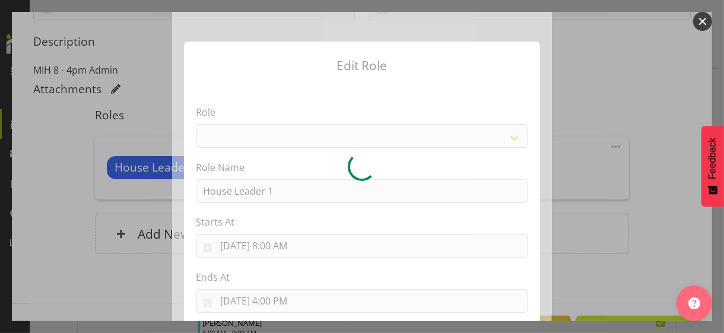
select select "1092"
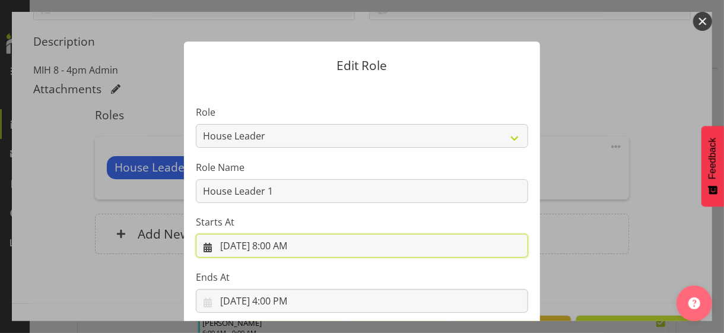
click at [281, 240] on input "[DATE] 8:00 AM" at bounding box center [362, 246] width 332 height 24
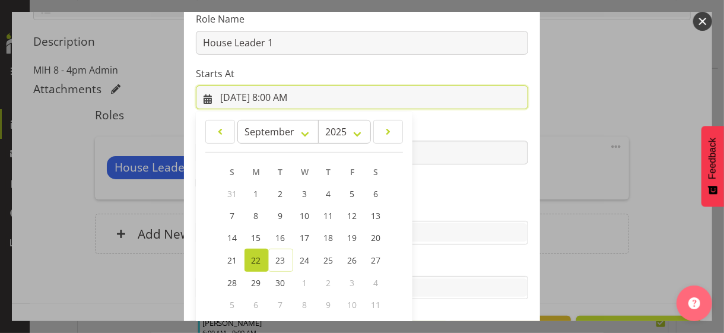
scroll to position [206, 0]
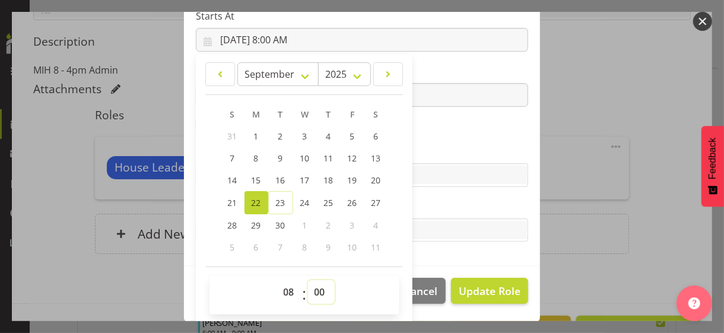
drag, startPoint x: 314, startPoint y: 288, endPoint x: 314, endPoint y: 281, distance: 6.5
click at [314, 286] on select "00 01 02 03 04 05 06 07 08 09 10 11 12 13 14 15 16 17 18 19 20 21 22 23 24 25 2…" at bounding box center [321, 292] width 27 height 24
drag, startPoint x: 317, startPoint y: 288, endPoint x: 317, endPoint y: 280, distance: 7.7
click at [317, 288] on select "00 01 02 03 04 05 06 07 08 09 10 11 12 13 14 15 16 17 18 19 20 21 22 23 24 25 2…" at bounding box center [321, 292] width 27 height 24
select select "45"
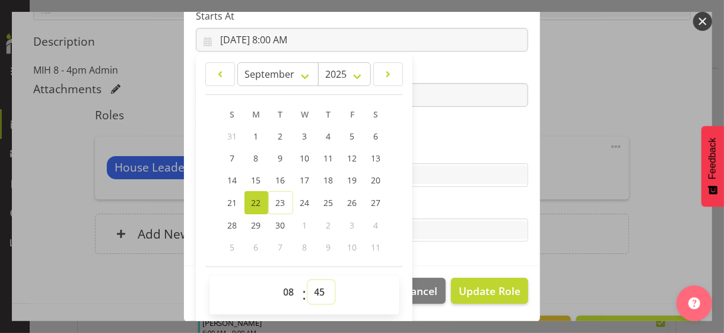
click at [308, 280] on select "00 01 02 03 04 05 06 07 08 09 10 11 12 13 14 15 16 17 18 19 20 21 22 23 24 25 2…" at bounding box center [321, 292] width 27 height 24
type input "[DATE] 8:45 AM"
click at [429, 148] on label "Skills" at bounding box center [362, 151] width 332 height 14
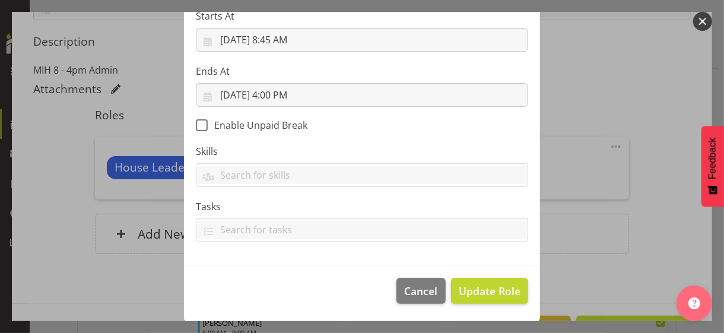
scroll to position [205, 0]
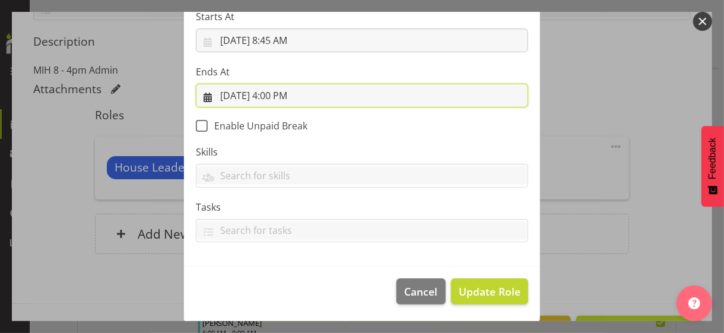
click at [284, 96] on input "[DATE] 4:00 PM" at bounding box center [362, 96] width 332 height 24
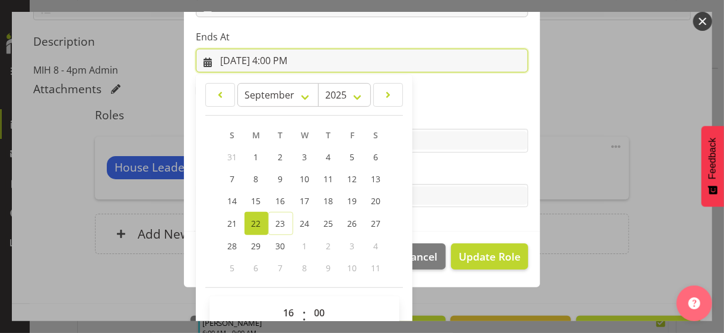
scroll to position [262, 0]
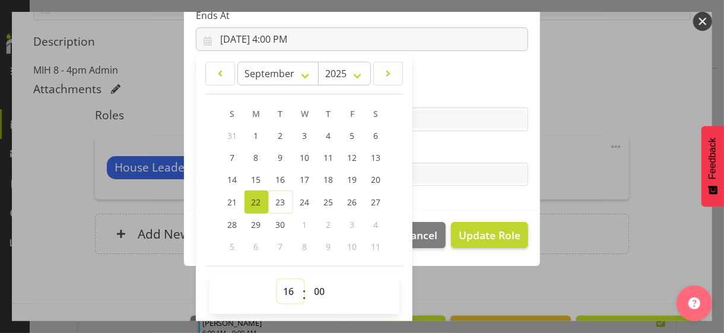
click at [283, 287] on select "00 01 02 03 04 05 06 07 08 09 10 11 12 13 14 15 16 17 18 19 20 21 22 23" at bounding box center [290, 292] width 27 height 24
select select "23"
click at [277, 280] on select "00 01 02 03 04 05 06 07 08 09 10 11 12 13 14 15 16 17 18 19 20 21 22 23" at bounding box center [290, 292] width 27 height 24
type input "[DATE] 11:00 PM"
click at [452, 159] on div "Tasks" at bounding box center [362, 165] width 332 height 43
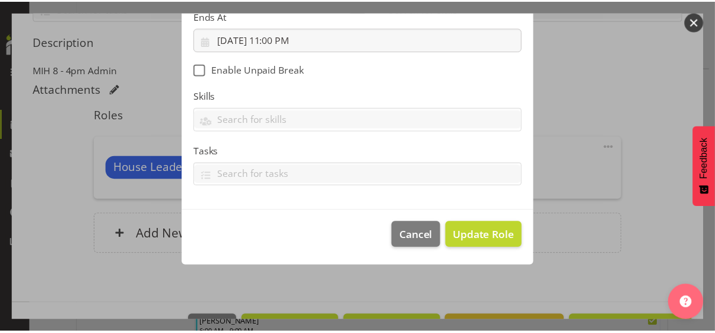
scroll to position [205, 0]
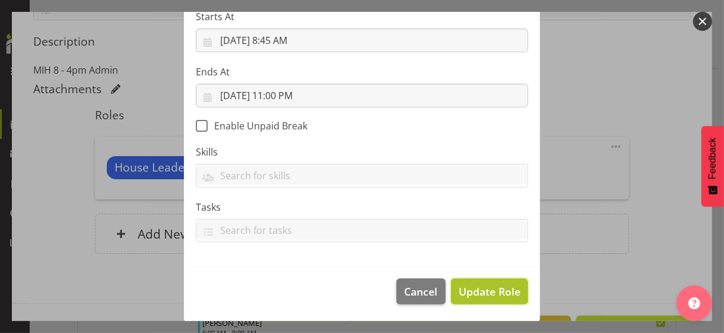
click at [479, 294] on span "Update Role" at bounding box center [490, 291] width 62 height 15
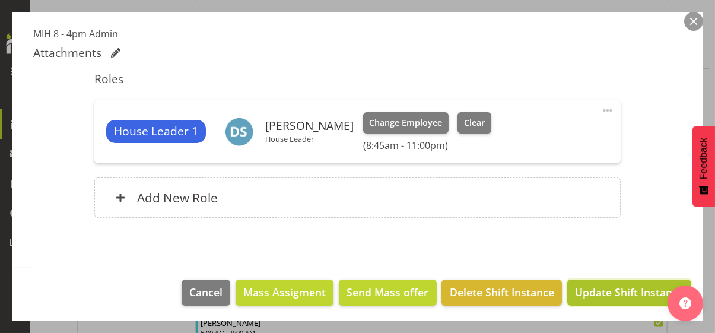
click at [603, 289] on span "Update Shift Instance" at bounding box center [629, 291] width 109 height 15
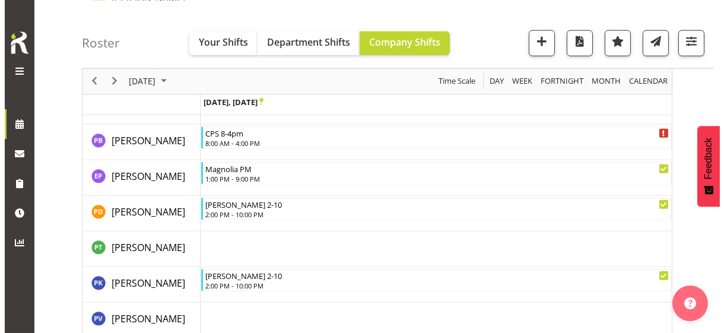
scroll to position [2652, 0]
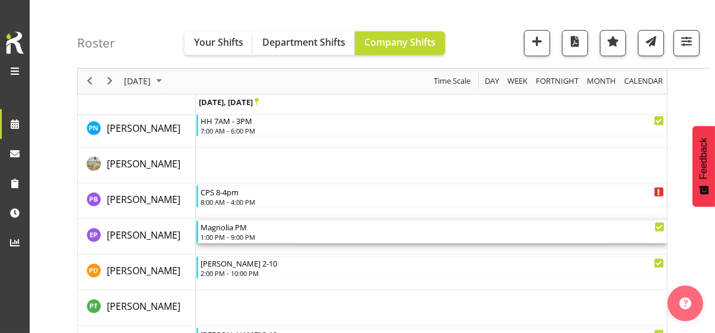
click at [235, 232] on div "1:00 PM - 9:00 PM" at bounding box center [433, 236] width 464 height 9
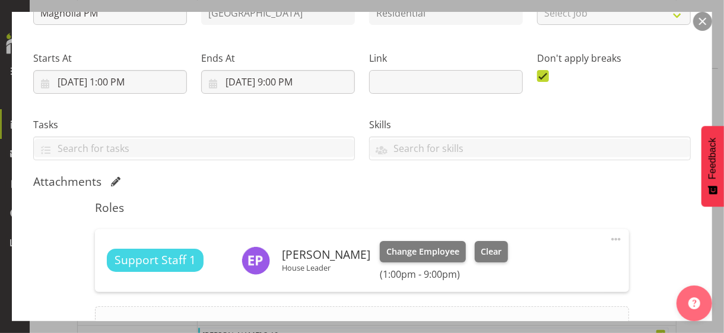
scroll to position [286, 0]
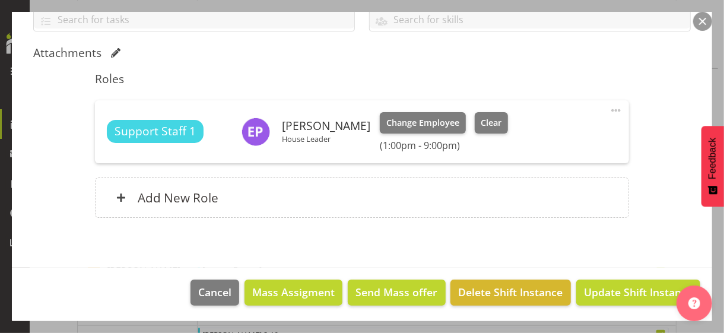
drag, startPoint x: 607, startPoint y: 107, endPoint x: 575, endPoint y: 116, distance: 34.0
click at [609, 107] on span at bounding box center [616, 110] width 14 height 14
click at [540, 134] on link "Edit" at bounding box center [566, 136] width 114 height 21
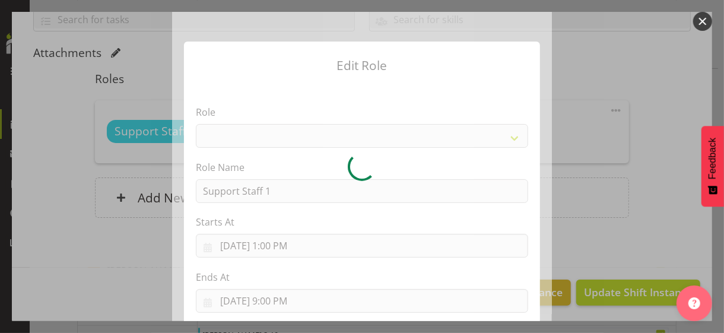
select select "1091"
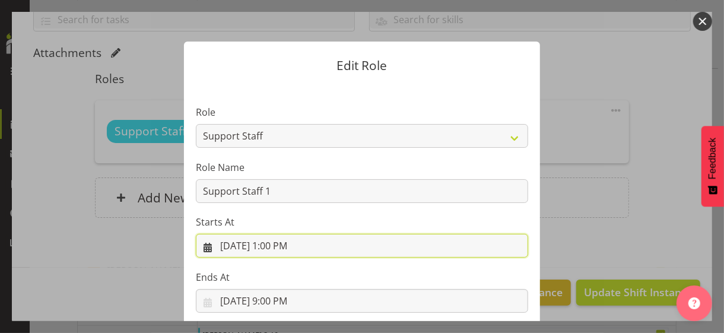
click at [286, 245] on input "[DATE] 1:00 PM" at bounding box center [362, 246] width 332 height 24
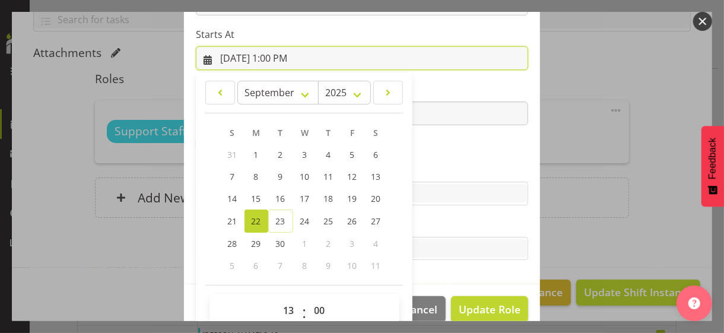
scroll to position [206, 0]
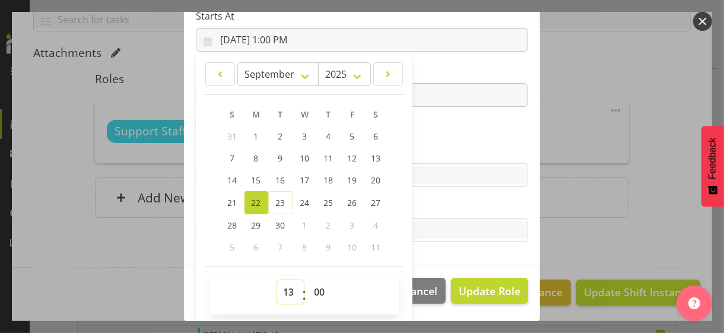
drag, startPoint x: 283, startPoint y: 289, endPoint x: 284, endPoint y: 281, distance: 7.9
click at [283, 289] on select "00 01 02 03 04 05 06 07 08 09 10 11 12 13 14 15 16 17 18 19 20 21 22 23" at bounding box center [290, 292] width 27 height 24
select select "9"
click at [277, 280] on select "00 01 02 03 04 05 06 07 08 09 10 11 12 13 14 15 16 17 18 19 20 21 22 23" at bounding box center [290, 292] width 27 height 24
type input "[DATE] 9:00 AM"
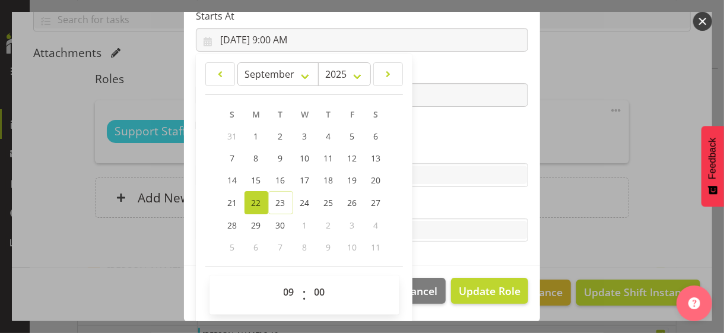
drag, startPoint x: 439, startPoint y: 140, endPoint x: 447, endPoint y: 152, distance: 14.5
click at [439, 141] on section "Role CP House Leader Support Staff Wake Role Name Support Staff 1 Starts At [DA…" at bounding box center [362, 72] width 356 height 388
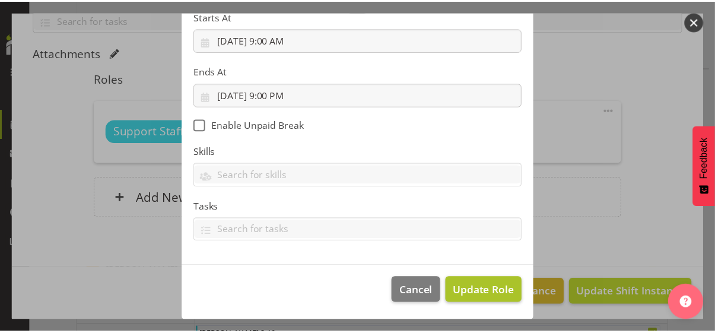
scroll to position [205, 0]
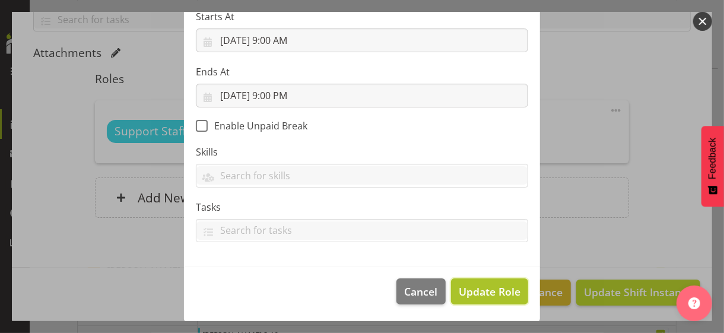
drag, startPoint x: 487, startPoint y: 292, endPoint x: 515, endPoint y: 284, distance: 28.8
click at [488, 291] on span "Update Role" at bounding box center [490, 291] width 62 height 15
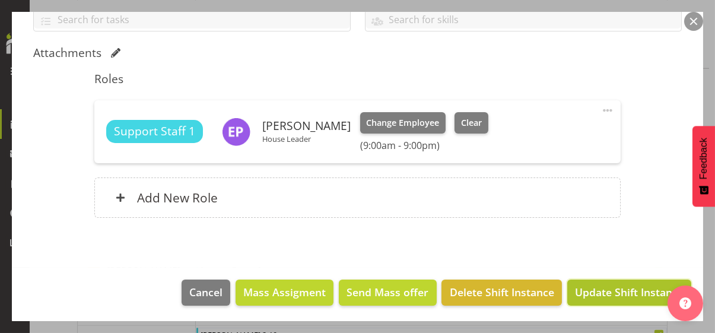
click at [609, 290] on span "Update Shift Instance" at bounding box center [629, 291] width 109 height 15
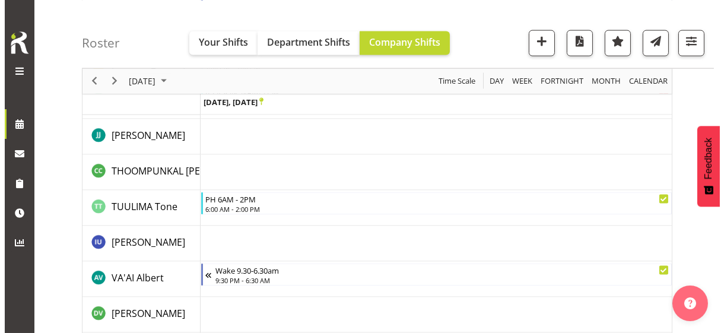
scroll to position [3483, 0]
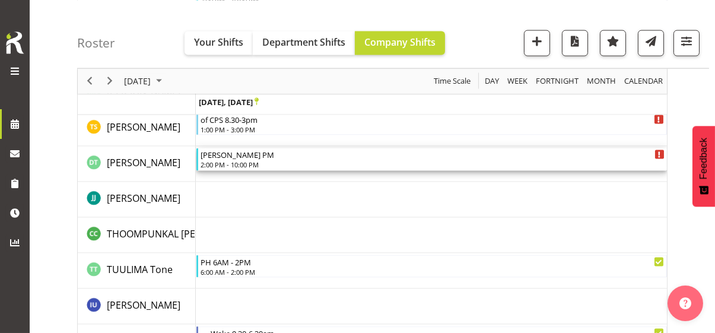
click at [246, 163] on div "2:00 PM - 10:00 PM" at bounding box center [433, 164] width 464 height 9
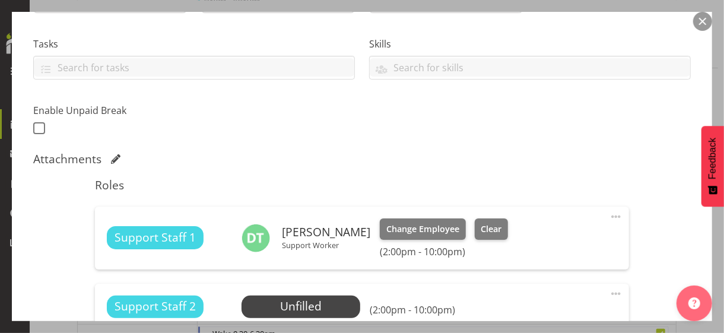
scroll to position [356, 0]
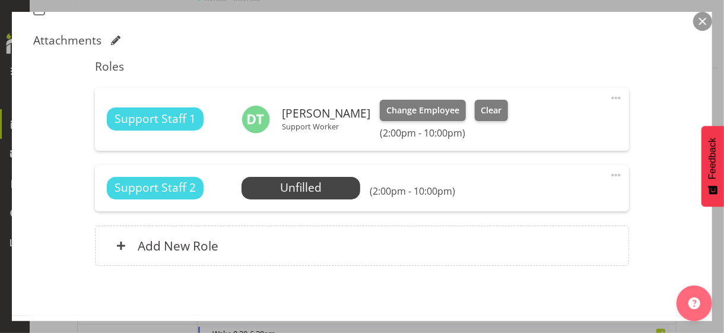
click at [609, 94] on span at bounding box center [616, 98] width 14 height 14
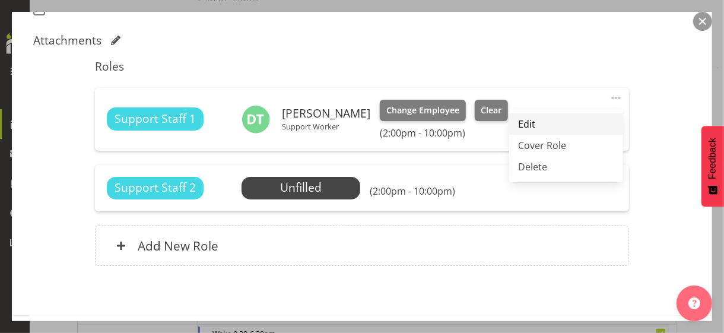
click at [528, 118] on link "Edit" at bounding box center [566, 123] width 114 height 21
select select "8"
select select "2025"
select select "14"
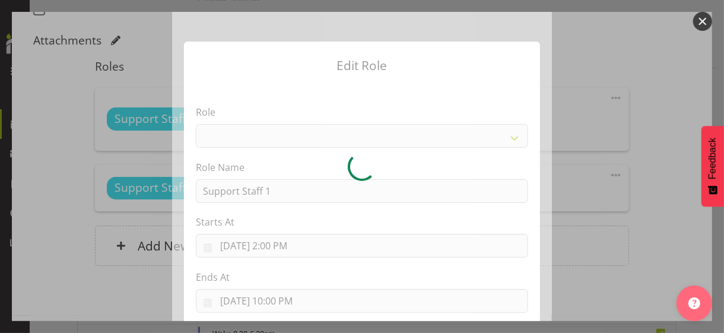
select select "1091"
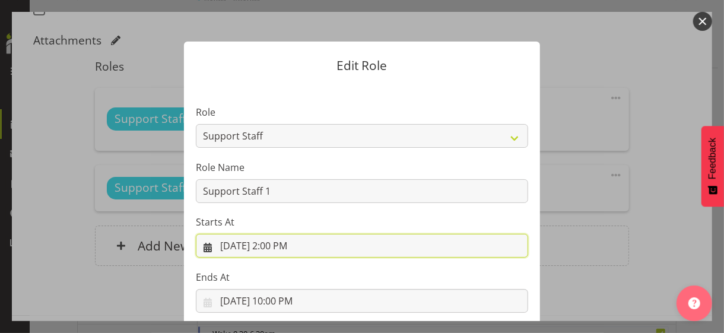
click at [286, 246] on input "[DATE] 2:00 PM" at bounding box center [362, 246] width 332 height 24
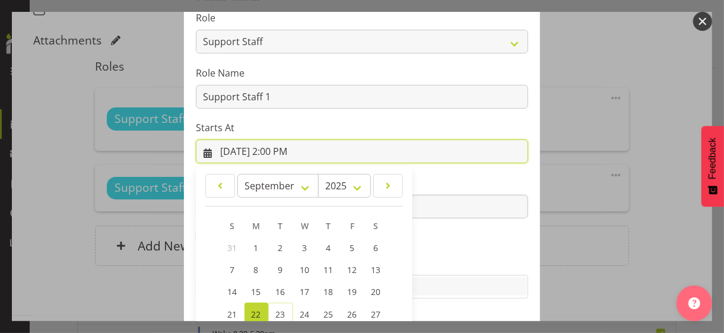
scroll to position [206, 0]
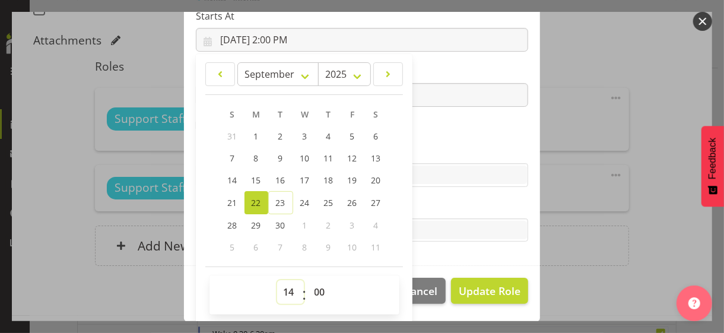
drag, startPoint x: 284, startPoint y: 290, endPoint x: 287, endPoint y: 282, distance: 8.1
click at [284, 289] on select "00 01 02 03 04 05 06 07 08 09 10 11 12 13 14 15 16 17 18 19 20 21 22 23" at bounding box center [290, 292] width 27 height 24
select select "13"
click at [277, 280] on select "00 01 02 03 04 05 06 07 08 09 10 11 12 13 14 15 16 17 18 19 20 21 22 23" at bounding box center [290, 292] width 27 height 24
type input "[DATE] 1:00 PM"
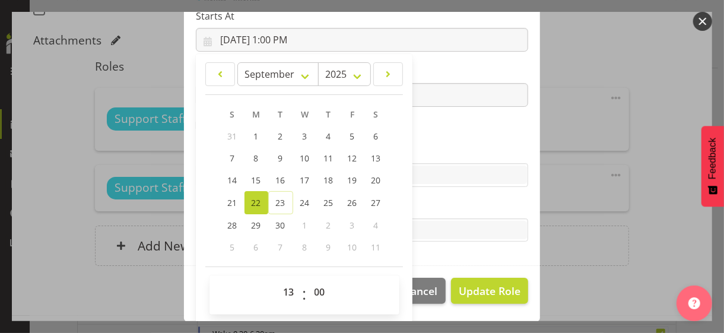
click at [436, 148] on label "Skills" at bounding box center [362, 151] width 332 height 14
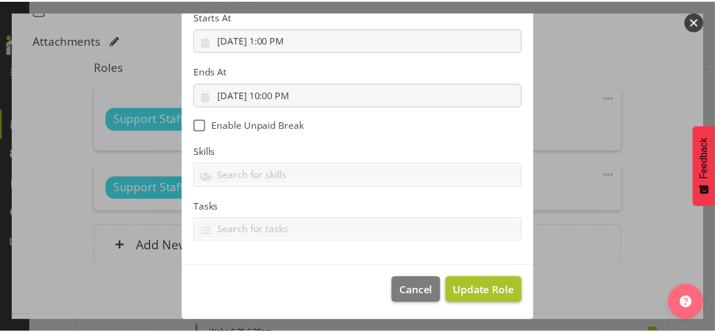
scroll to position [205, 0]
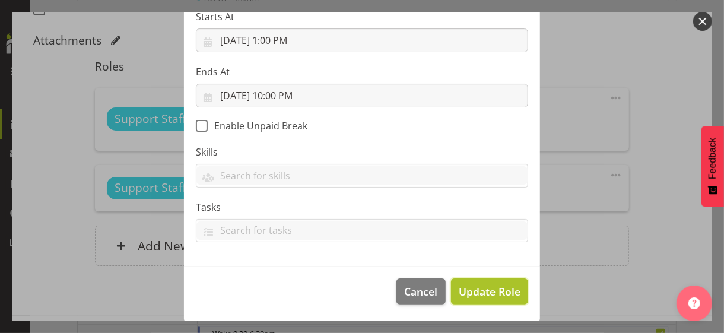
click at [491, 291] on span "Update Role" at bounding box center [490, 291] width 62 height 15
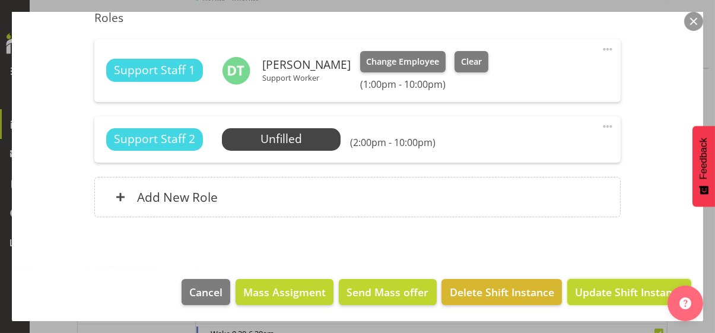
click at [590, 287] on span "Update Shift Instance" at bounding box center [629, 291] width 109 height 15
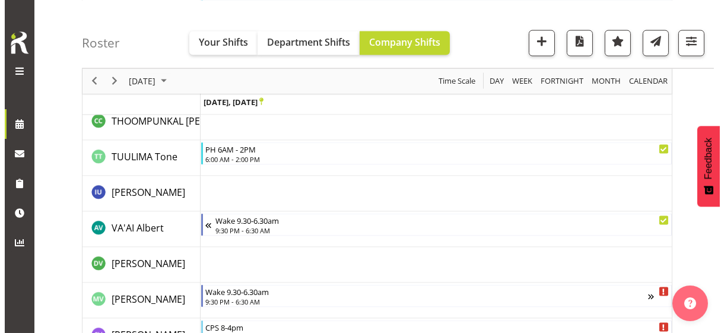
scroll to position [3613, 0]
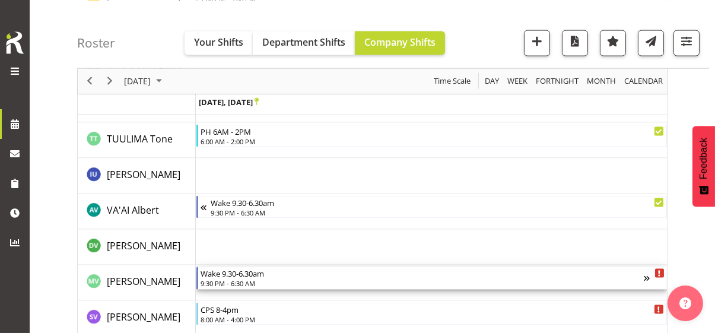
click at [243, 281] on div "9:30 PM - 6:30 AM" at bounding box center [423, 282] width 444 height 9
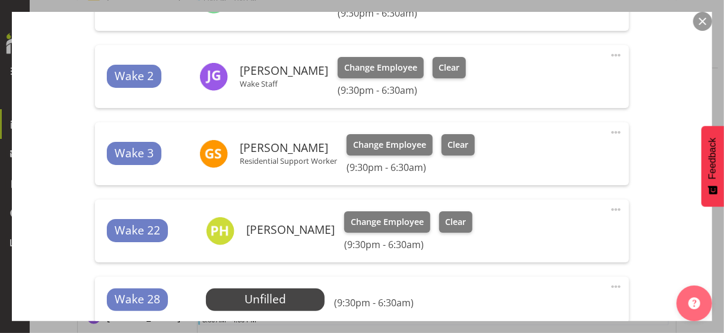
scroll to position [534, 0]
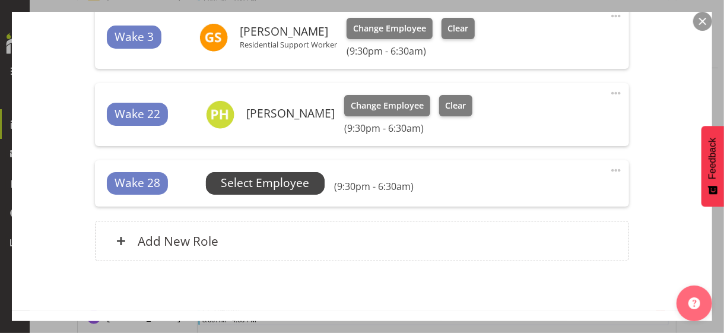
click at [265, 175] on span "Select Employee" at bounding box center [265, 183] width 88 height 17
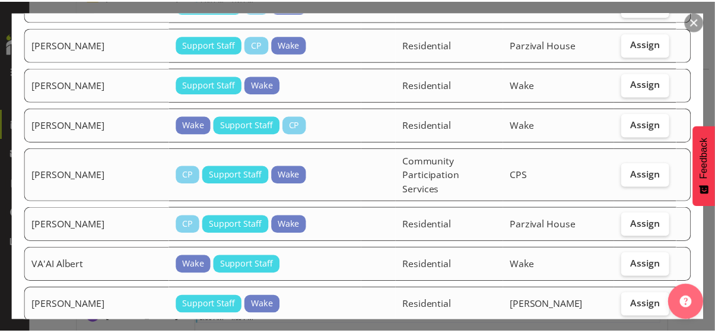
scroll to position [1017, 0]
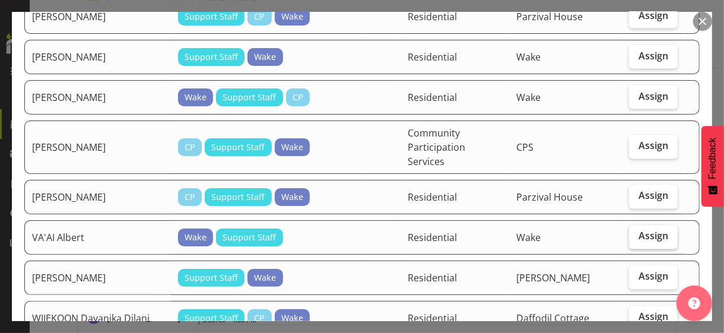
drag, startPoint x: 632, startPoint y: 151, endPoint x: 632, endPoint y: 159, distance: 7.1
click at [639, 230] on span "Assign" at bounding box center [654, 236] width 30 height 12
click at [632, 233] on input "Assign" at bounding box center [633, 237] width 8 height 8
checkbox input "true"
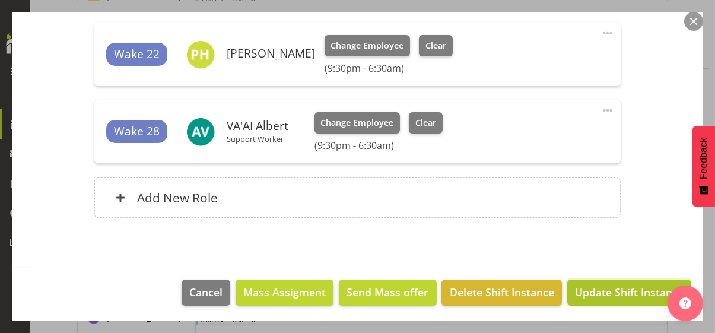
click at [623, 294] on span "Update Shift Instance" at bounding box center [629, 291] width 109 height 15
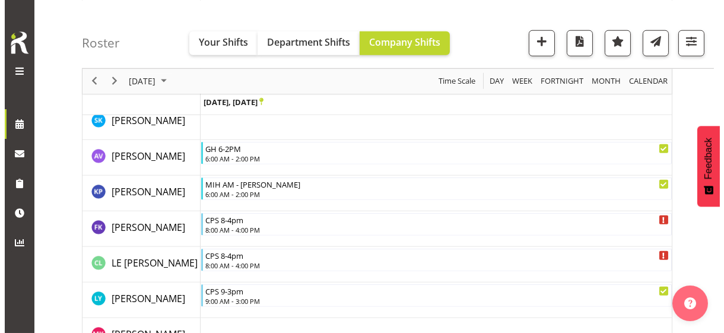
scroll to position [2046, 0]
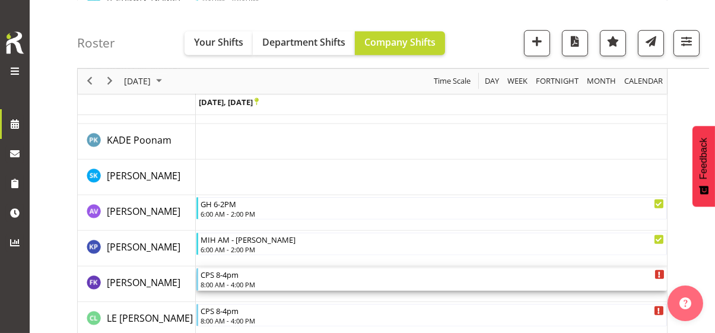
click at [240, 277] on div "CPS 8-4pm" at bounding box center [433, 274] width 464 height 12
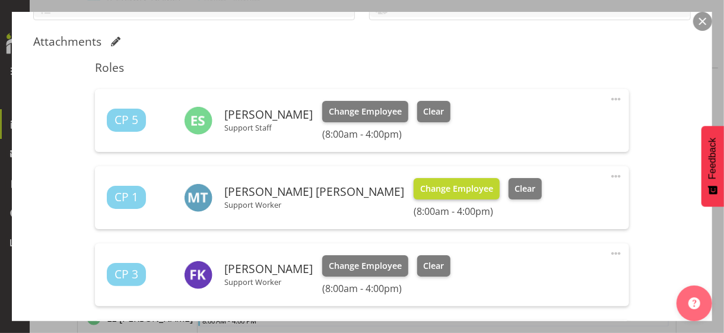
scroll to position [356, 0]
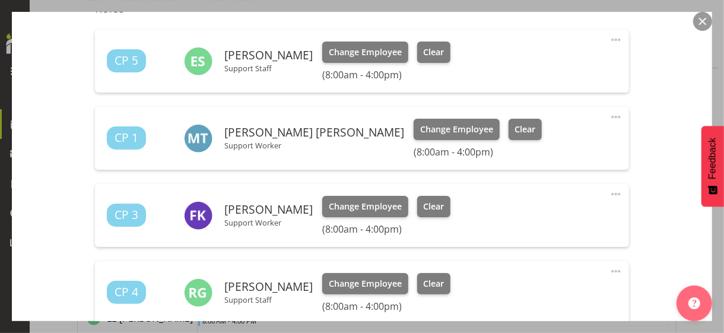
click at [609, 192] on span at bounding box center [616, 194] width 14 height 14
click at [529, 213] on link "Edit" at bounding box center [566, 220] width 114 height 21
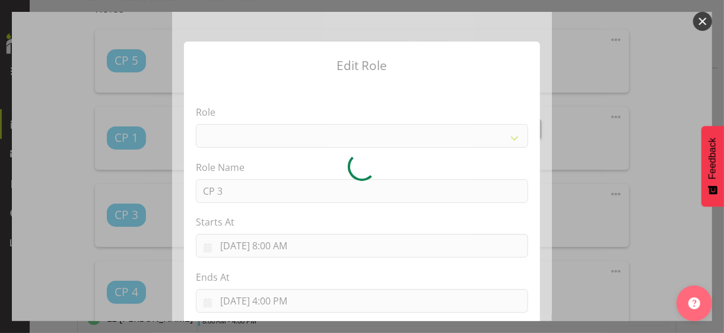
select select
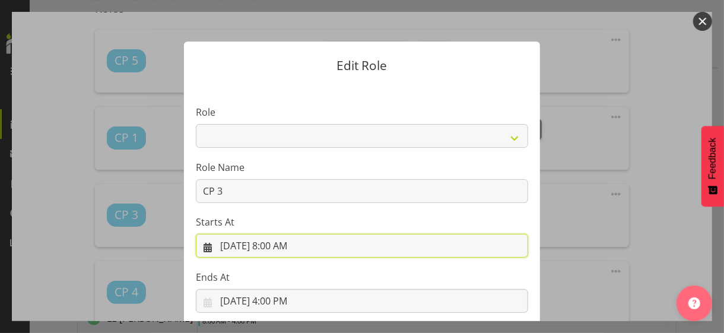
click at [290, 243] on input "[DATE] 8:00 AM" at bounding box center [362, 246] width 332 height 24
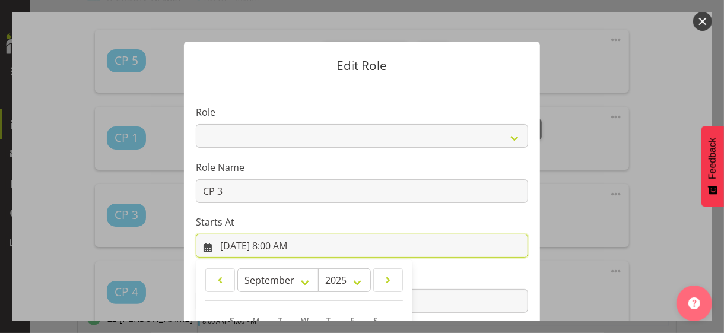
scroll to position [206, 0]
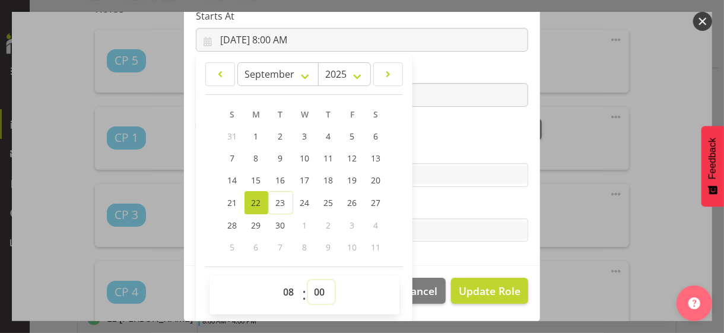
drag, startPoint x: 313, startPoint y: 294, endPoint x: 315, endPoint y: 284, distance: 10.2
click at [313, 292] on select "00 01 02 03 04 05 06 07 08 09 10 11 12 13 14 15 16 17 18 19 20 21 22 23 24 25 2…" at bounding box center [321, 292] width 27 height 24
select select "30"
click at [308, 280] on select "00 01 02 03 04 05 06 07 08 09 10 11 12 13 14 15 16 17 18 19 20 21 22 23 24 25 2…" at bounding box center [321, 292] width 27 height 24
type input "[DATE] 8:30 AM"
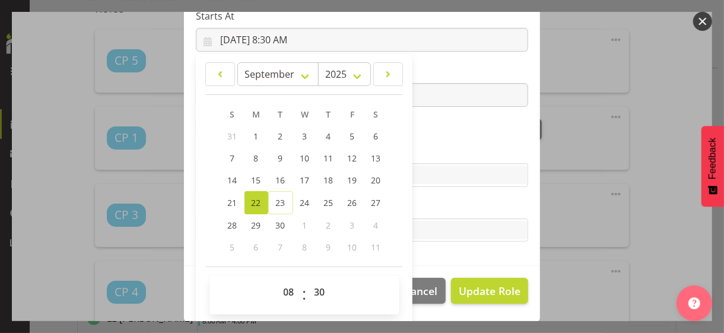
click at [463, 141] on section "Role CP House Leader Support Staff Wake Role Name CP 3 Starts At [DATE] 8:30 AM…" at bounding box center [362, 72] width 356 height 388
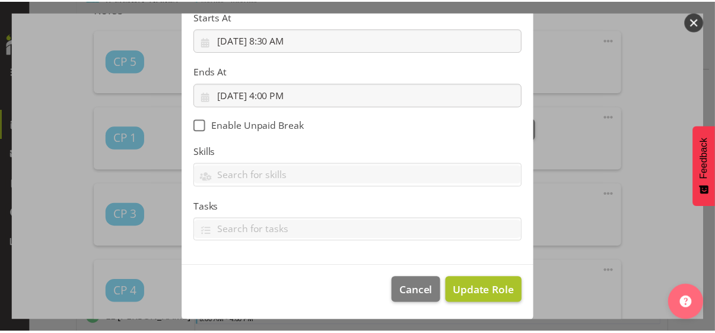
scroll to position [205, 0]
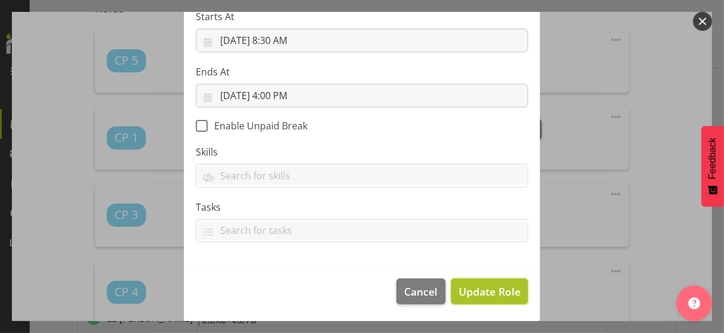
click at [489, 295] on span "Update Role" at bounding box center [490, 291] width 62 height 15
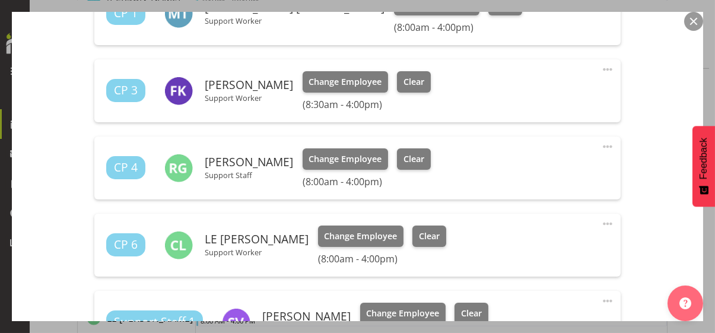
scroll to position [653, 0]
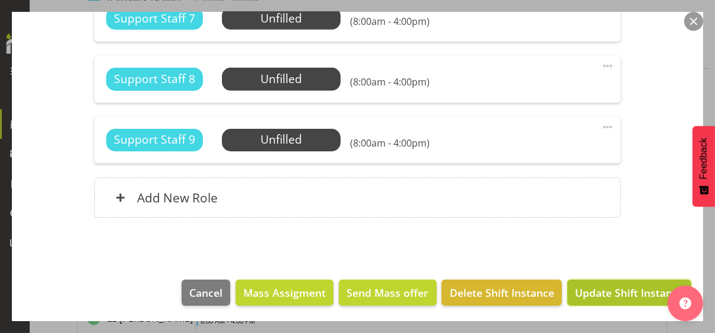
click at [612, 292] on span "Update Shift Instance" at bounding box center [629, 292] width 109 height 15
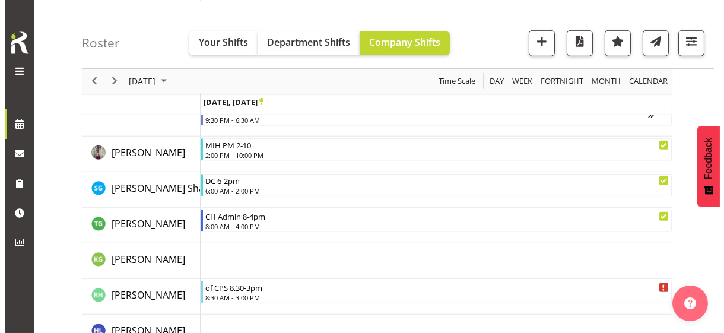
scroll to position [1571, 0]
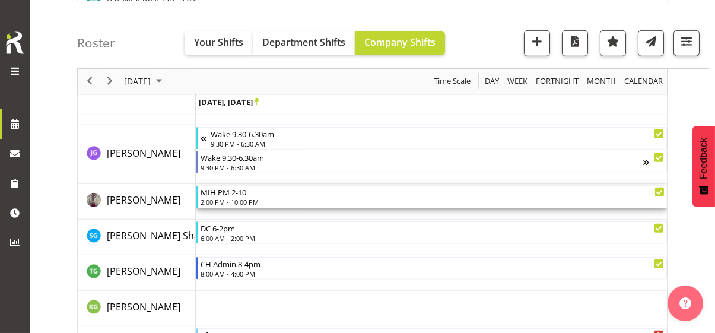
click at [255, 197] on div "2:00 PM - 10:00 PM" at bounding box center [433, 201] width 464 height 9
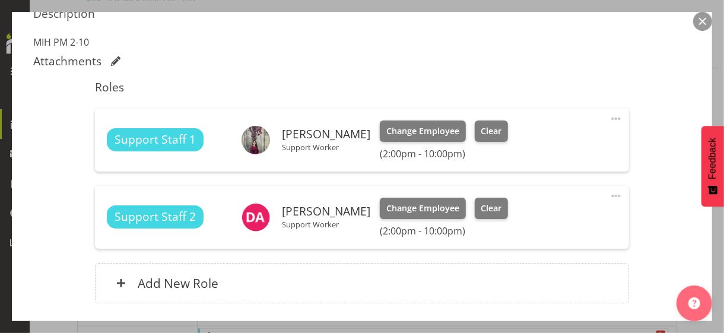
scroll to position [292, 0]
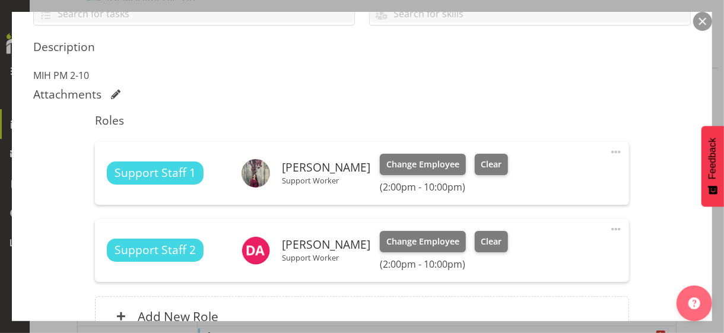
drag, startPoint x: 606, startPoint y: 149, endPoint x: 590, endPoint y: 156, distance: 17.9
click at [609, 148] on span at bounding box center [616, 152] width 14 height 14
click at [529, 174] on link "Edit" at bounding box center [566, 177] width 114 height 21
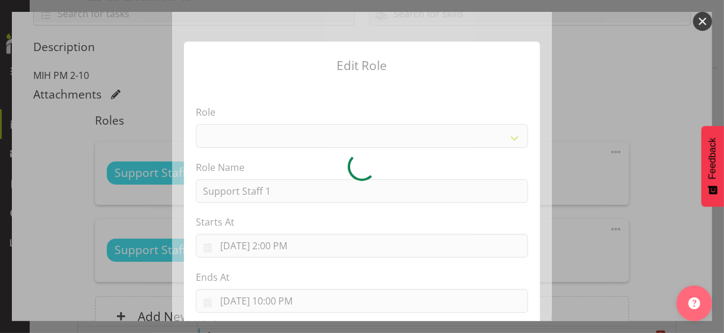
select select "1091"
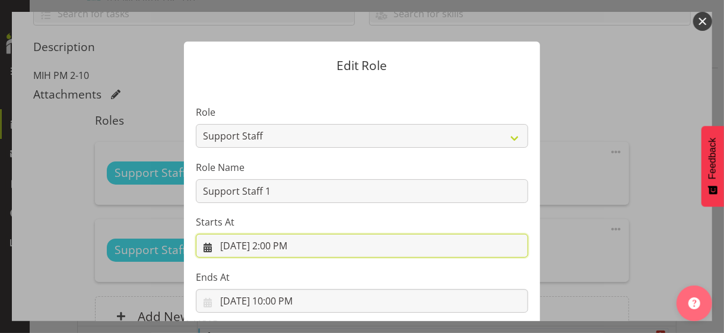
click at [282, 238] on input "[DATE] 2:00 PM" at bounding box center [362, 246] width 332 height 24
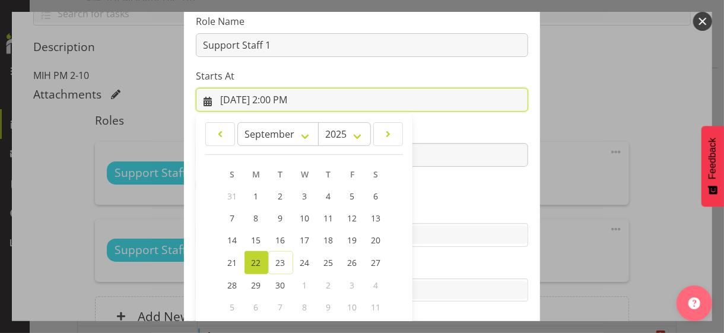
scroll to position [206, 0]
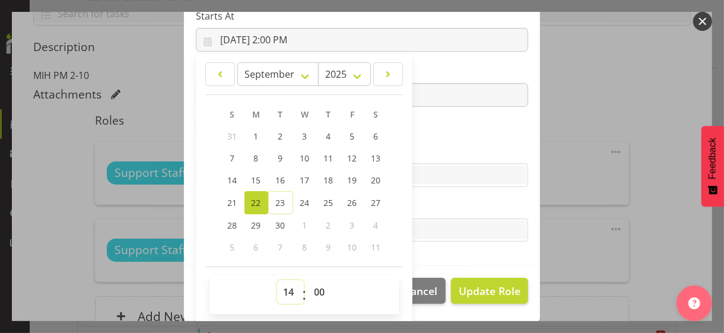
drag, startPoint x: 281, startPoint y: 289, endPoint x: 283, endPoint y: 280, distance: 8.5
click at [282, 288] on select "00 01 02 03 04 05 06 07 08 09 10 11 12 13 14 15 16 17 18 19 20 21 22 23" at bounding box center [290, 292] width 27 height 24
select select "13"
click at [277, 280] on select "00 01 02 03 04 05 06 07 08 09 10 11 12 13 14 15 16 17 18 19 20 21 22 23" at bounding box center [290, 292] width 27 height 24
type input "[DATE] 1:00 PM"
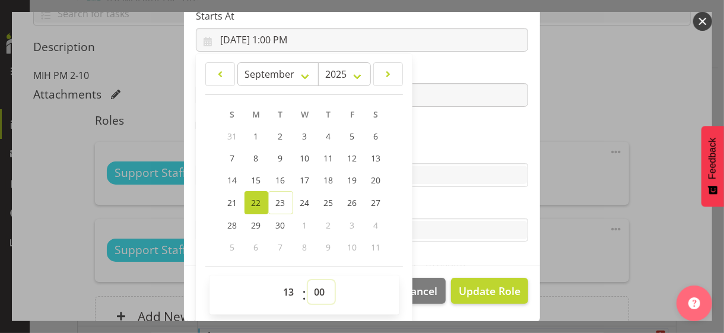
click at [316, 289] on select "00 01 02 03 04 05 06 07 08 09 10 11 12 13 14 15 16 17 18 19 20 21 22 23 24 25 2…" at bounding box center [321, 292] width 27 height 24
select select "30"
click at [308, 280] on select "00 01 02 03 04 05 06 07 08 09 10 11 12 13 14 15 16 17 18 19 20 21 22 23 24 25 2…" at bounding box center [321, 292] width 27 height 24
type input "[DATE] 1:30 PM"
drag, startPoint x: 426, startPoint y: 151, endPoint x: 415, endPoint y: 144, distance: 12.8
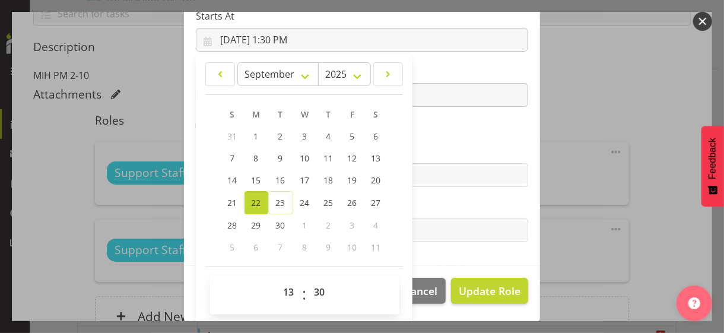
click at [426, 151] on label "Skills" at bounding box center [362, 151] width 332 height 14
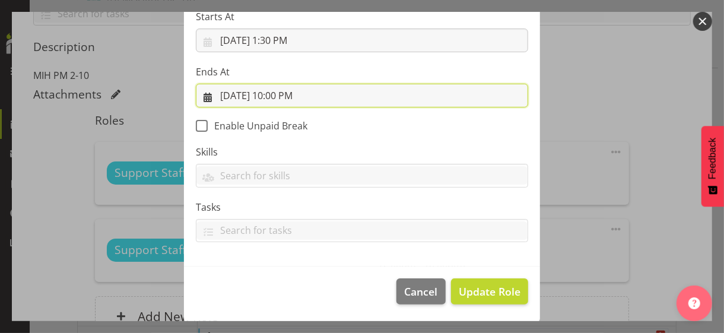
click at [286, 96] on input "[DATE] 10:00 PM" at bounding box center [362, 96] width 332 height 24
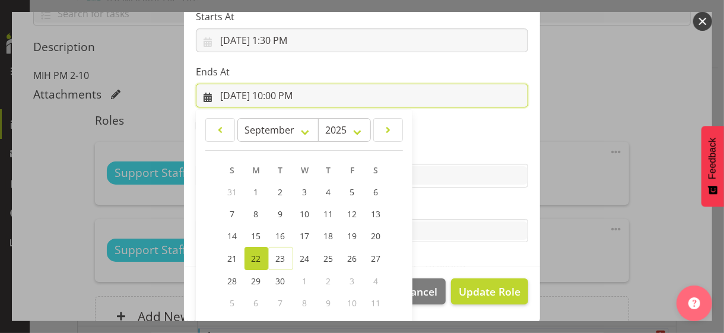
scroll to position [262, 0]
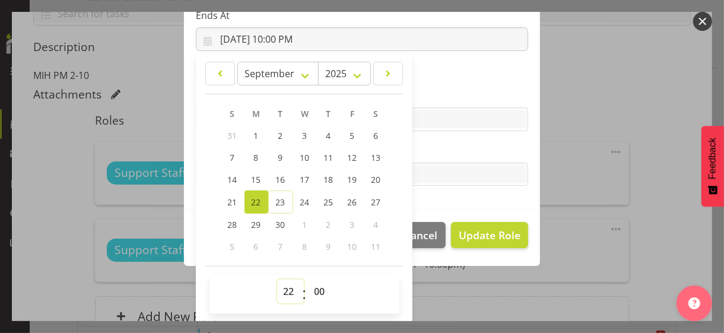
click at [283, 288] on select "00 01 02 03 04 05 06 07 08 09 10 11 12 13 14 15 16 17 18 19 20 21 22 23" at bounding box center [290, 292] width 27 height 24
select select "23"
click at [277, 280] on select "00 01 02 03 04 05 06 07 08 09 10 11 12 13 14 15 16 17 18 19 20 21 22 23" at bounding box center [290, 292] width 27 height 24
type input "[DATE] 11:00 PM"
click at [431, 148] on label "Tasks" at bounding box center [362, 151] width 332 height 14
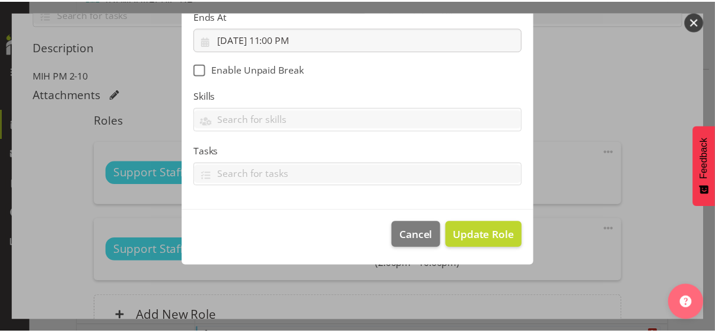
scroll to position [205, 0]
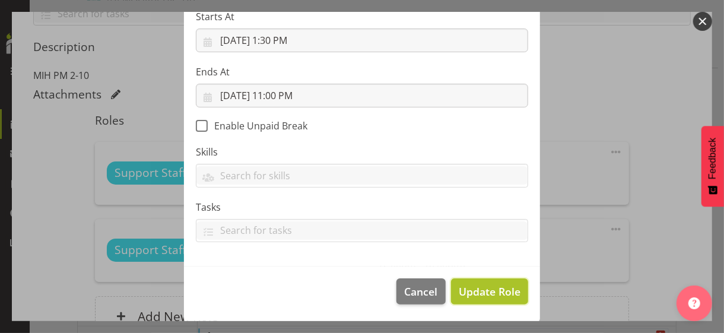
click at [484, 291] on span "Update Role" at bounding box center [490, 291] width 62 height 15
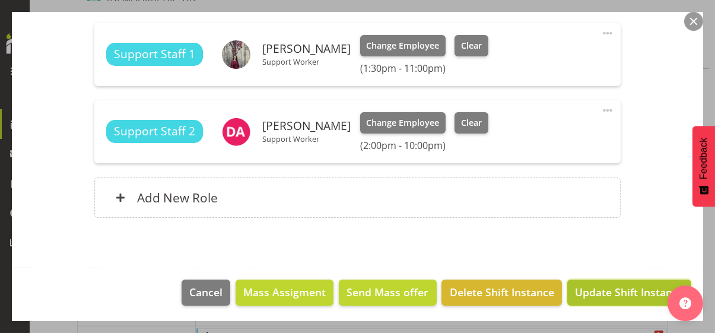
click at [603, 290] on span "Update Shift Instance" at bounding box center [629, 291] width 109 height 15
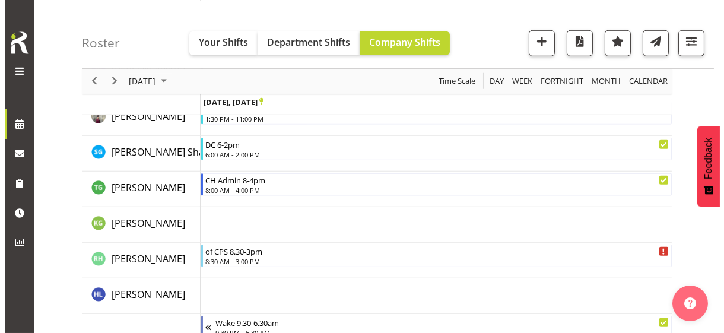
scroll to position [1690, 0]
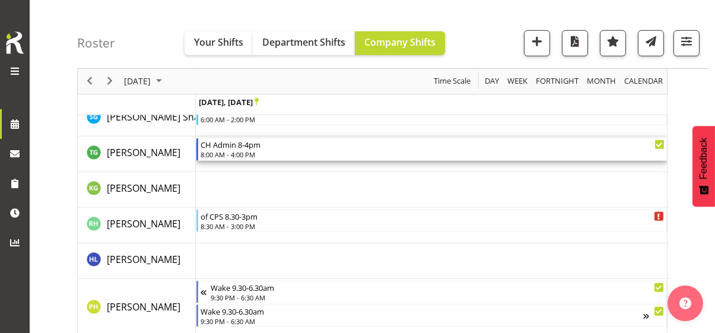
click at [248, 153] on div "8:00 AM - 4:00 PM" at bounding box center [433, 154] width 464 height 9
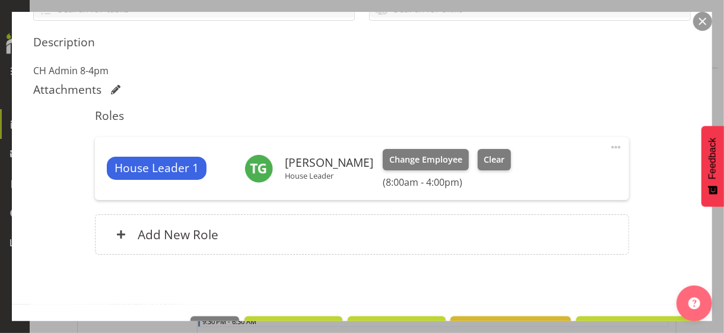
scroll to position [297, 0]
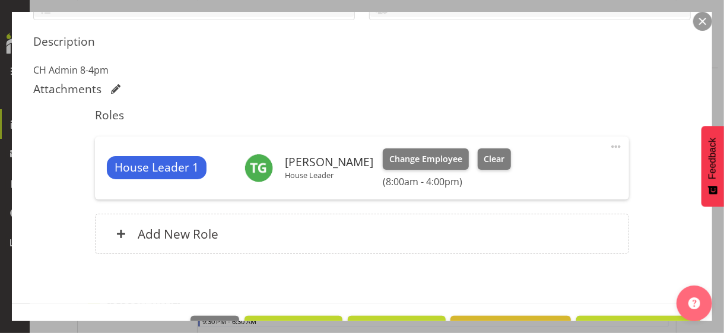
click at [609, 144] on span at bounding box center [616, 147] width 14 height 14
click at [528, 171] on link "Edit" at bounding box center [566, 172] width 114 height 21
select select "8"
select select "2025"
select select "8"
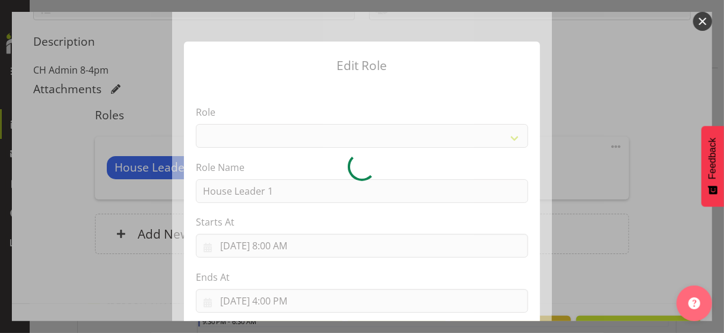
select select "1092"
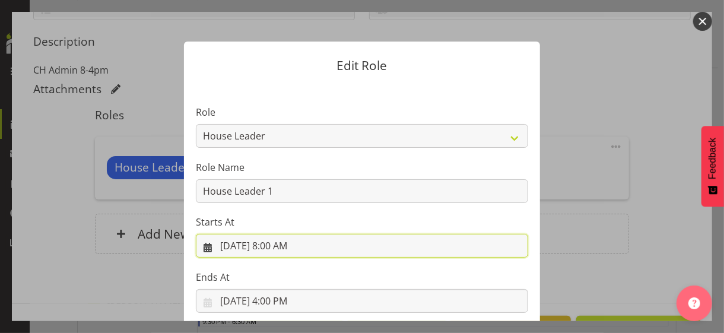
click at [284, 246] on input "[DATE] 8:00 AM" at bounding box center [362, 246] width 332 height 24
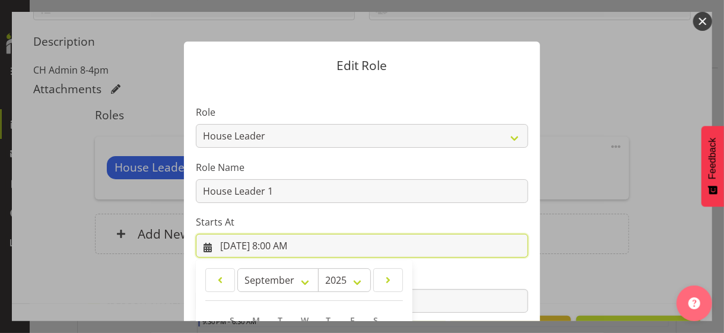
scroll to position [206, 0]
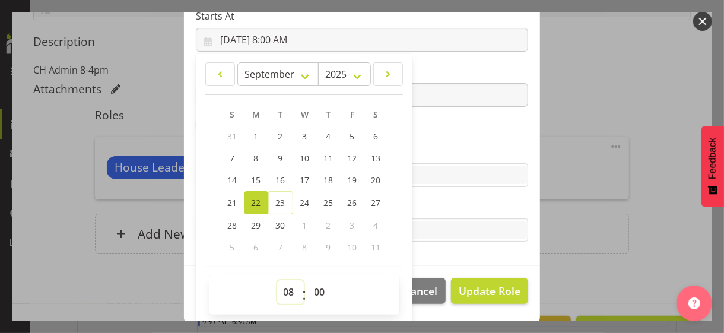
drag, startPoint x: 281, startPoint y: 289, endPoint x: 284, endPoint y: 281, distance: 8.0
click at [281, 286] on select "00 01 02 03 04 05 06 07 08 09 10 11 12 13 14 15 16 17 18 19 20 21 22 23" at bounding box center [290, 292] width 27 height 24
select select "6"
click at [277, 280] on select "00 01 02 03 04 05 06 07 08 09 10 11 12 13 14 15 16 17 18 19 20 21 22 23" at bounding box center [290, 292] width 27 height 24
type input "[DATE] 6:00 AM"
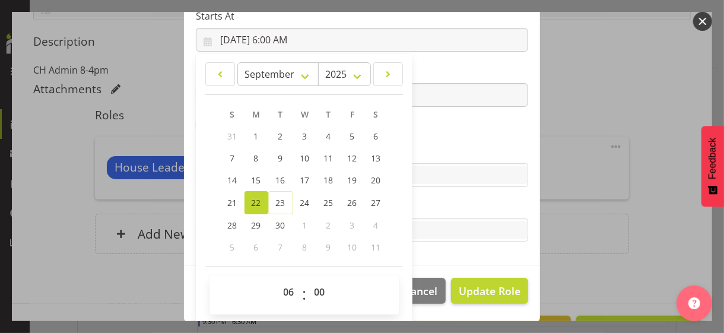
click at [438, 146] on label "Skills" at bounding box center [362, 151] width 332 height 14
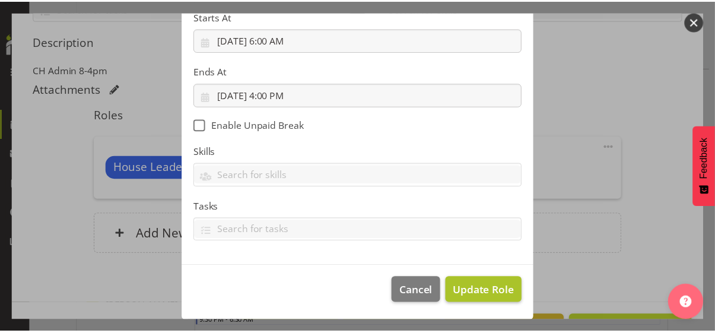
scroll to position [205, 0]
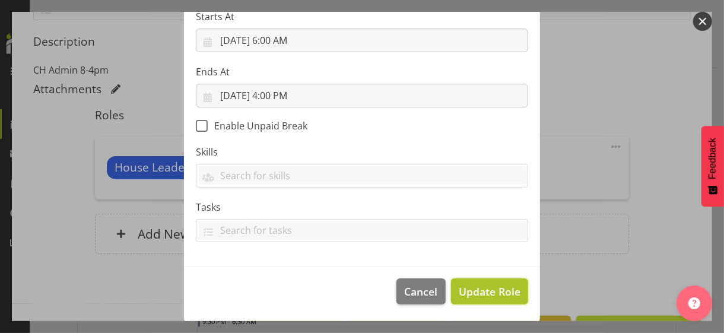
click at [498, 295] on span "Update Role" at bounding box center [490, 291] width 62 height 15
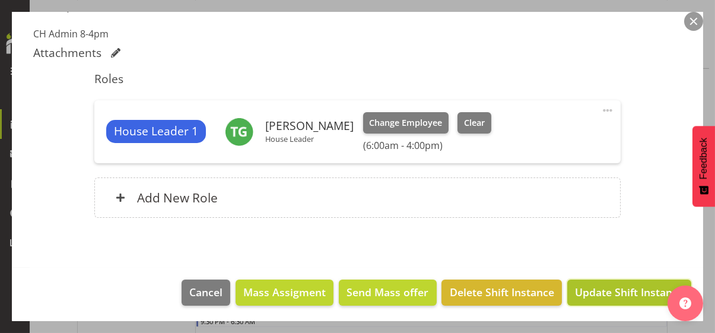
click at [601, 294] on span "Update Shift Instance" at bounding box center [629, 291] width 109 height 15
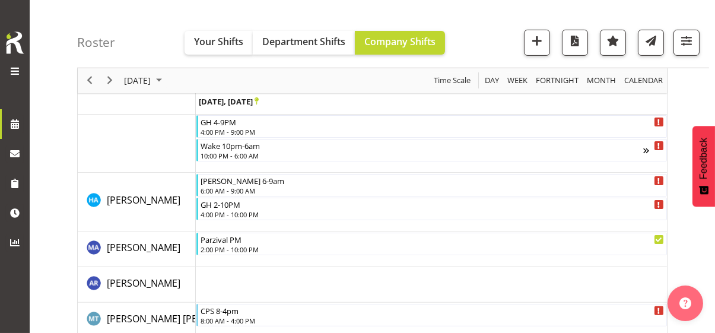
scroll to position [1690, 0]
